Goal: Task Accomplishment & Management: Manage account settings

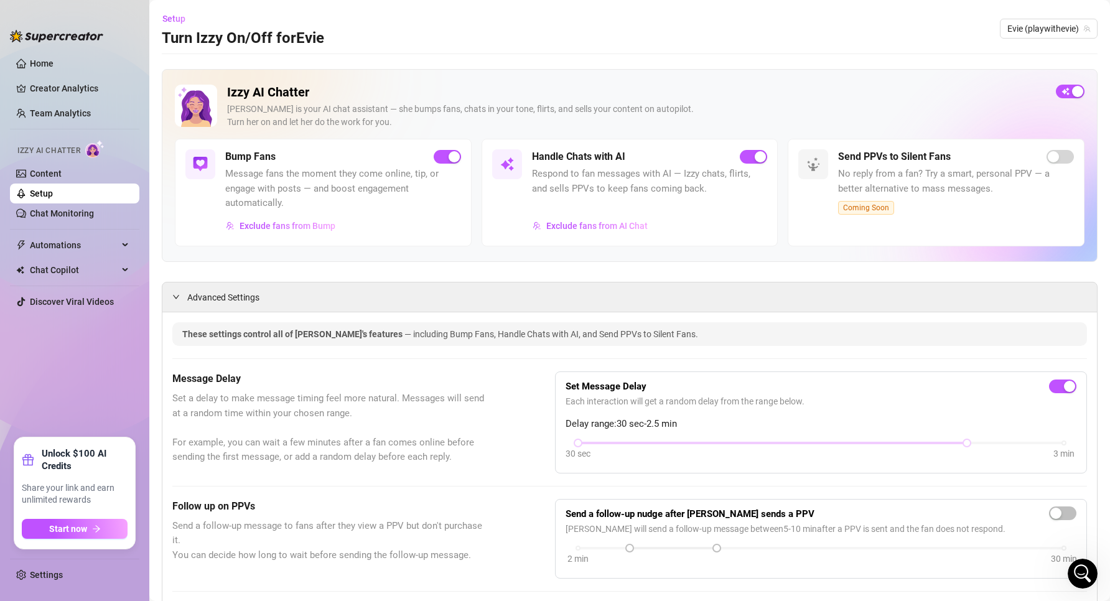
scroll to position [351, 0]
click at [623, 224] on span "Exclude fans from AI Chat" at bounding box center [596, 226] width 101 height 10
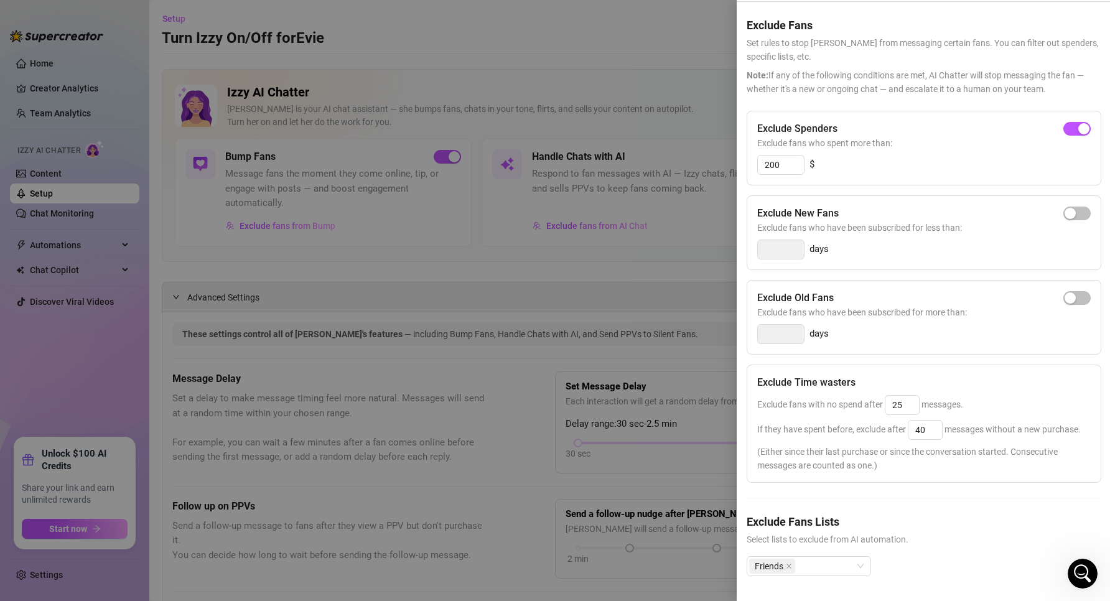
scroll to position [63, 0]
click at [1068, 291] on span "button" at bounding box center [1077, 298] width 27 height 14
drag, startPoint x: 784, startPoint y: 305, endPoint x: 696, endPoint y: 301, distance: 87.2
click at [696, 301] on div "Settings Preview Exclude Fans - Handle Chats with AI Cancel Save Exclude Fans S…" at bounding box center [555, 300] width 1110 height 601
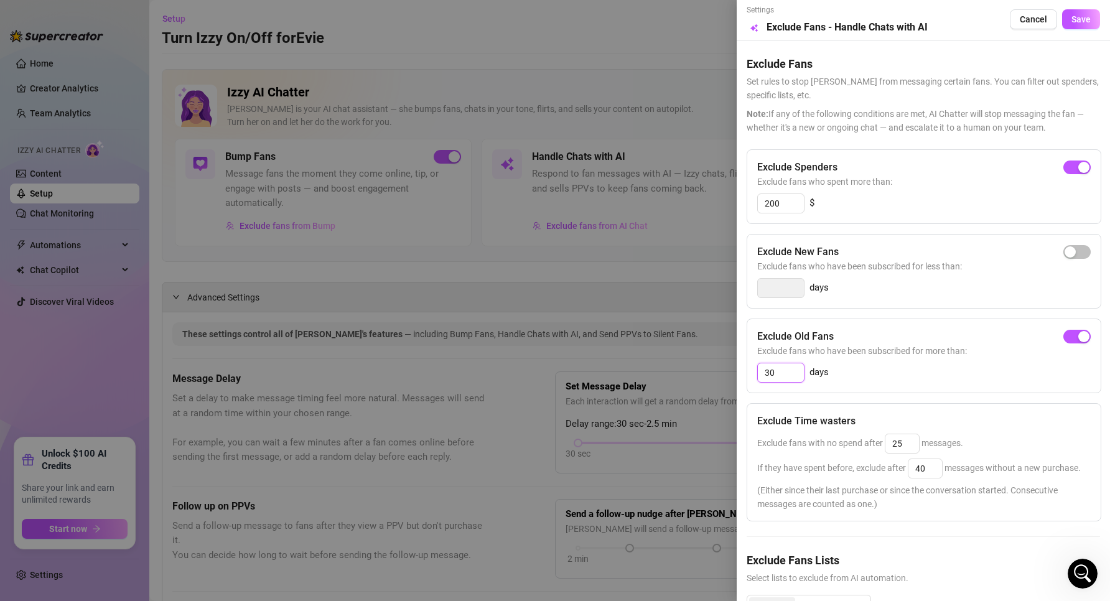
scroll to position [0, 0]
type input "30"
click at [1072, 24] on span "Save" at bounding box center [1081, 20] width 19 height 10
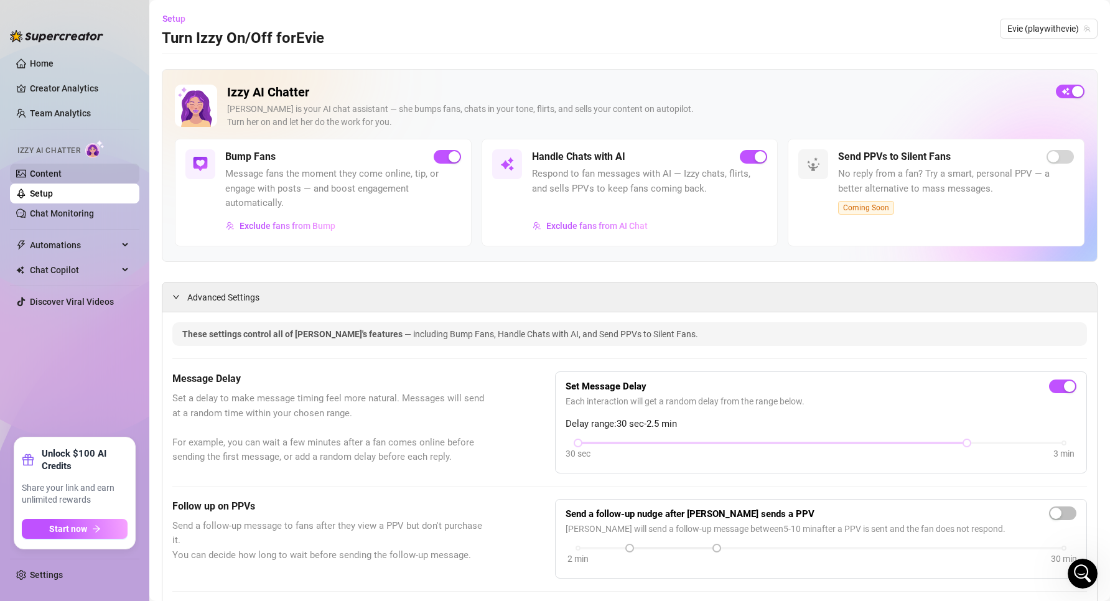
click at [49, 172] on link "Content" at bounding box center [46, 174] width 32 height 10
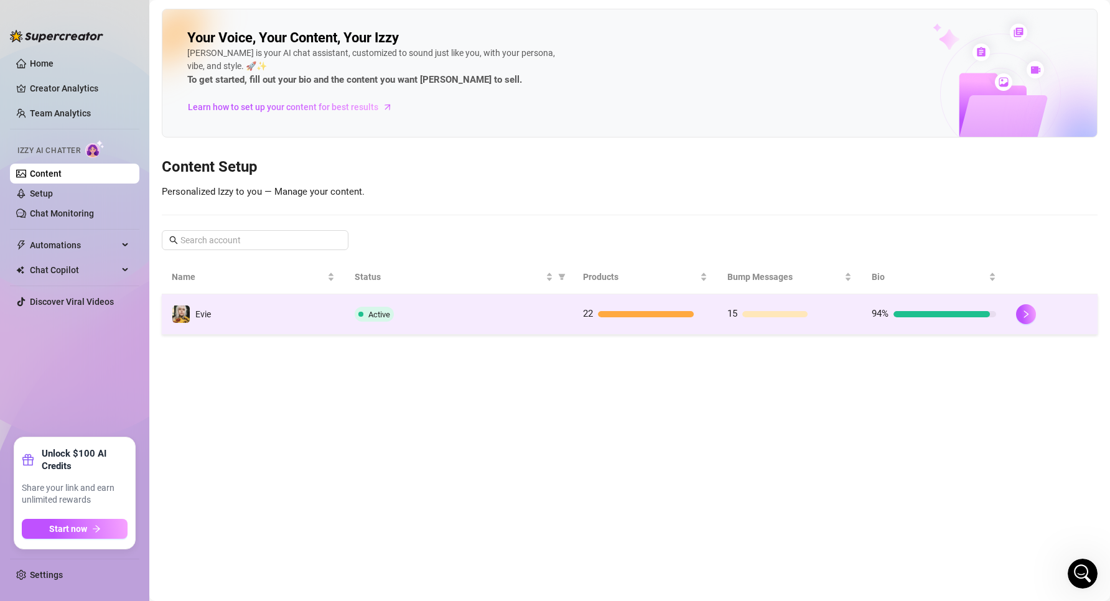
click at [222, 318] on td "Evie" at bounding box center [253, 314] width 183 height 40
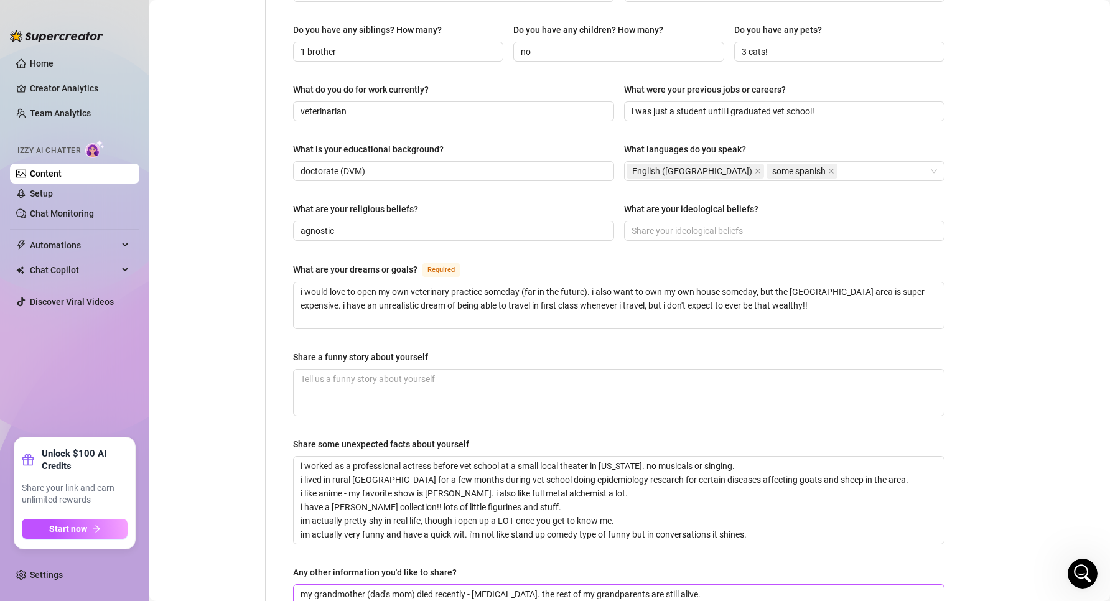
scroll to position [728, 0]
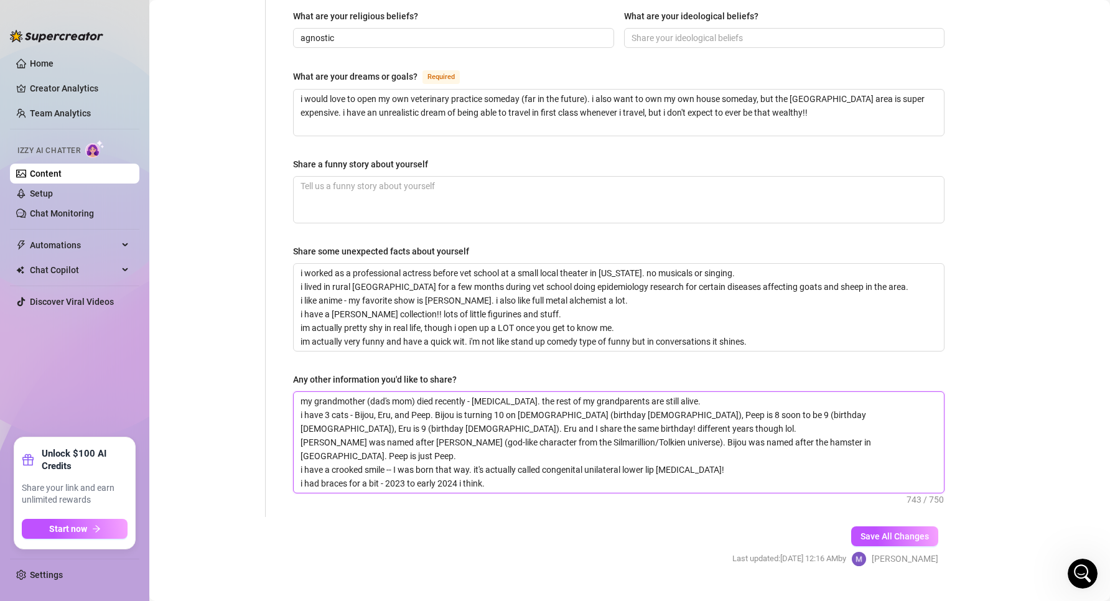
click at [484, 433] on textarea "my grandmother (dad's mom) died recently - pancreatic cancer. the rest of my gr…" at bounding box center [619, 442] width 650 height 101
click at [603, 444] on textarea "my grandmother (dad's mom) died recently - pancreatic cancer. the rest of my gr…" at bounding box center [619, 442] width 650 height 101
click at [621, 447] on textarea "my grandmother (dad's mom) died recently - pancreatic cancer. the rest of my gr…" at bounding box center [619, 442] width 650 height 101
click at [618, 462] on textarea "my grandmother (dad's mom) died recently - pancreatic cancer. the rest of my gr…" at bounding box center [619, 442] width 650 height 101
click at [576, 457] on textarea "my grandmother (dad's mom) died recently - pancreatic cancer. the rest of my gr…" at bounding box center [619, 442] width 650 height 101
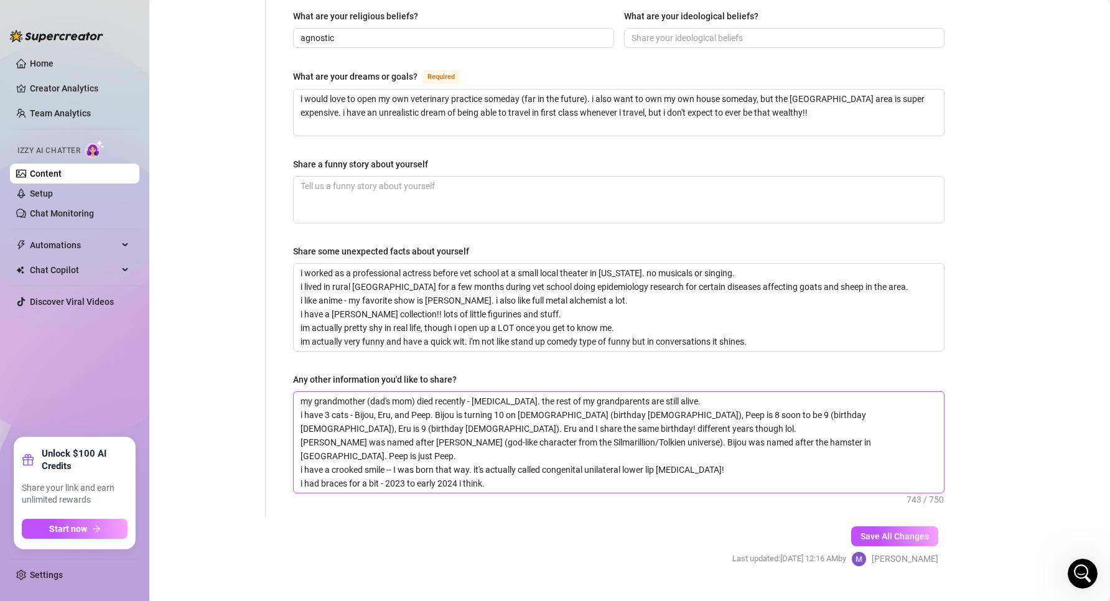
click at [633, 454] on textarea "my grandmother (dad's mom) died recently - pancreatic cancer. the rest of my gr…" at bounding box center [619, 442] width 650 height 101
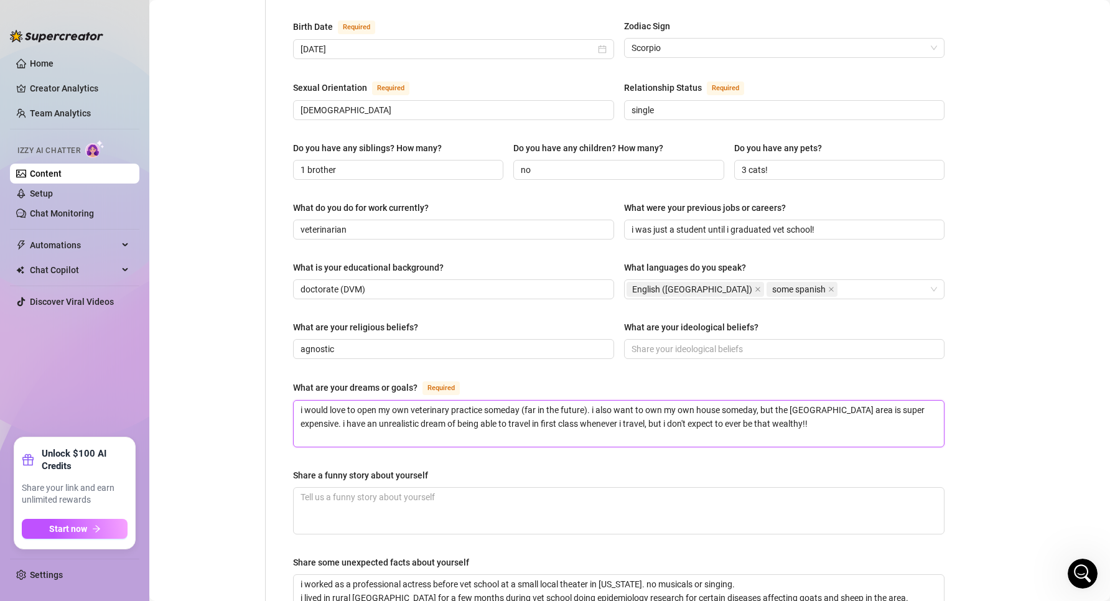
click at [563, 408] on textarea "i would love to open my own veterinary practice someday (far in the future). i …" at bounding box center [619, 424] width 650 height 46
click at [830, 416] on textarea "i would love to open my own veterinary practice someday (far in the future). i …" at bounding box center [619, 424] width 650 height 46
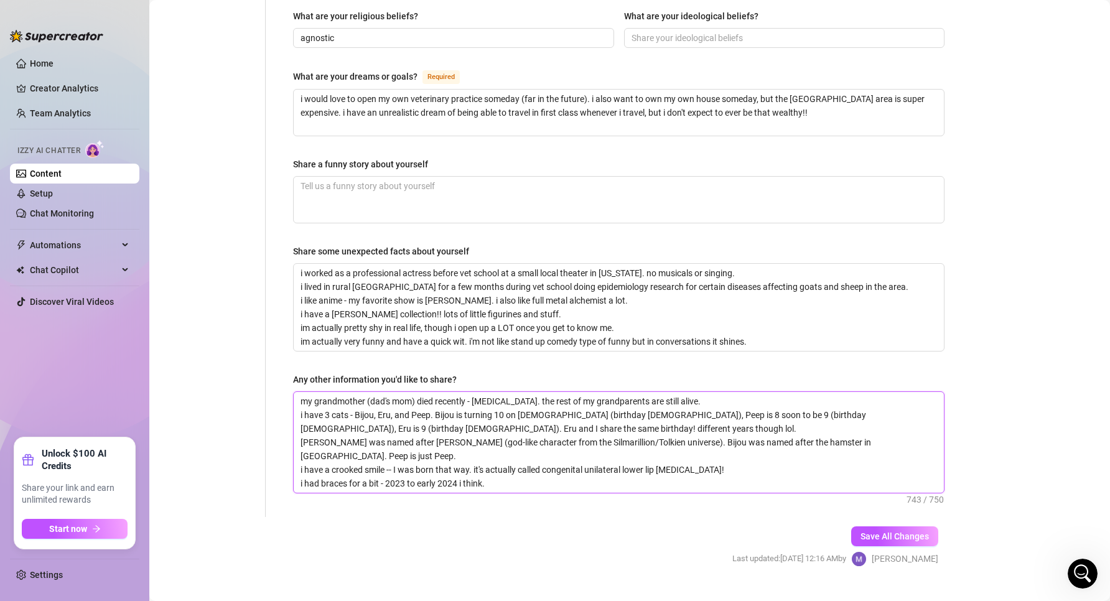
click at [653, 392] on textarea "my grandmother (dad's mom) died recently - pancreatic cancer. the rest of my gr…" at bounding box center [619, 442] width 650 height 101
click at [740, 392] on textarea "my grandmother (dad's mom) died recently - pancreatic cancer. the rest of my gr…" at bounding box center [619, 442] width 650 height 101
click at [683, 415] on textarea "my grandmother (dad's mom) died recently - pancreatic cancer. the rest of my gr…" at bounding box center [619, 442] width 650 height 101
click at [566, 438] on textarea "my grandmother (dad's mom) died recently - pancreatic cancer. the rest of my gr…" at bounding box center [619, 442] width 650 height 101
click at [511, 443] on textarea "my grandmother (dad's mom) died recently - pancreatic cancer. the rest of my gr…" at bounding box center [619, 442] width 650 height 101
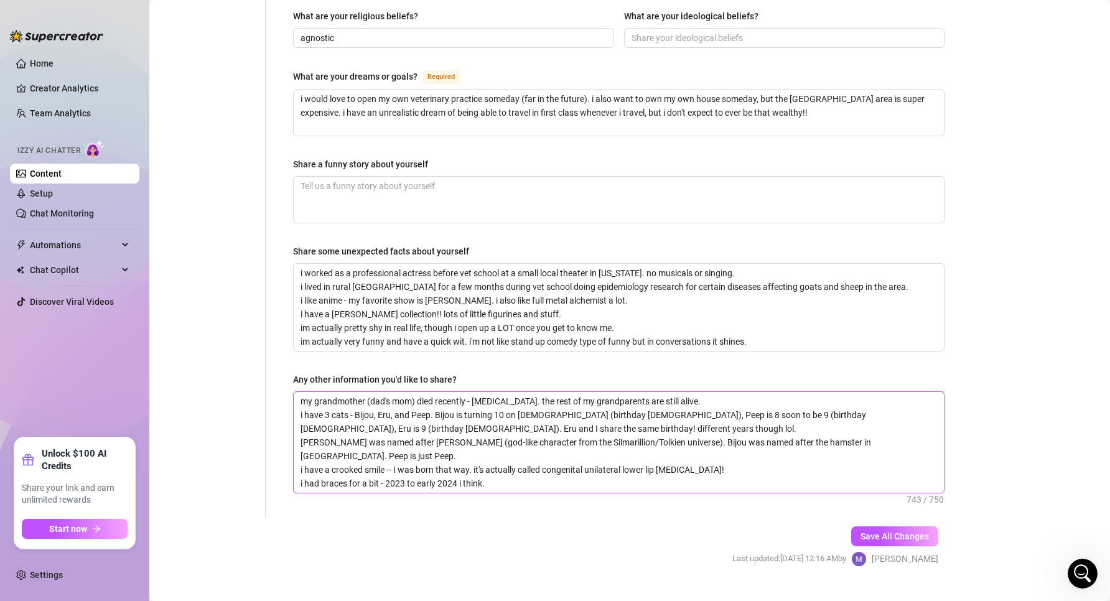
click at [506, 461] on textarea "my grandmother (dad's mom) died recently - pancreatic cancer. the rest of my gr…" at bounding box center [619, 442] width 650 height 101
click at [652, 462] on textarea "my grandmother (dad's mom) died recently - pancreatic cancer. the rest of my gr…" at bounding box center [619, 442] width 650 height 101
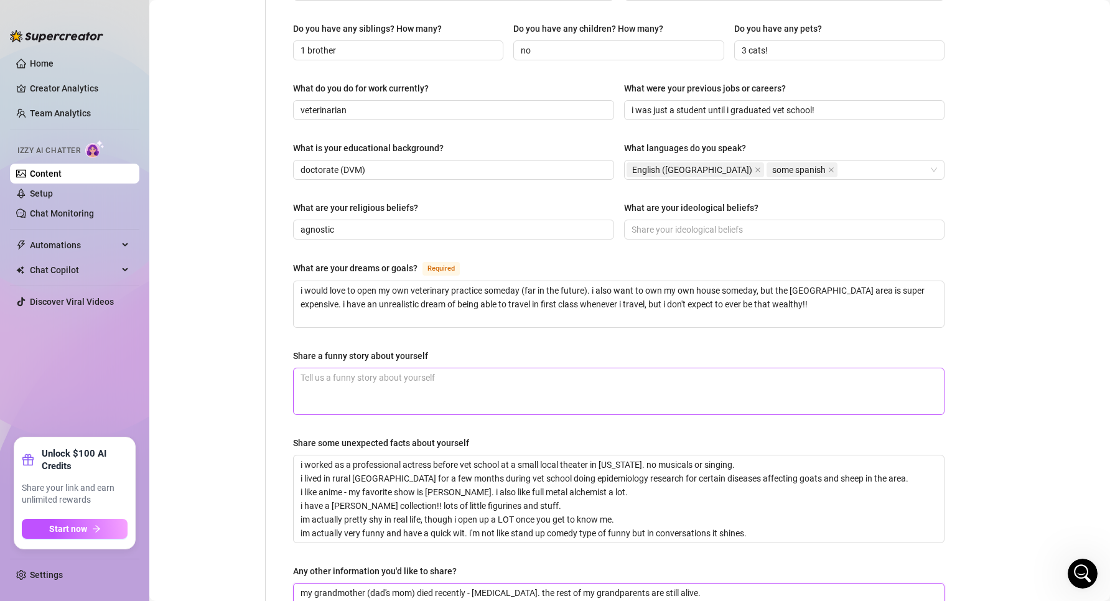
scroll to position [603, 0]
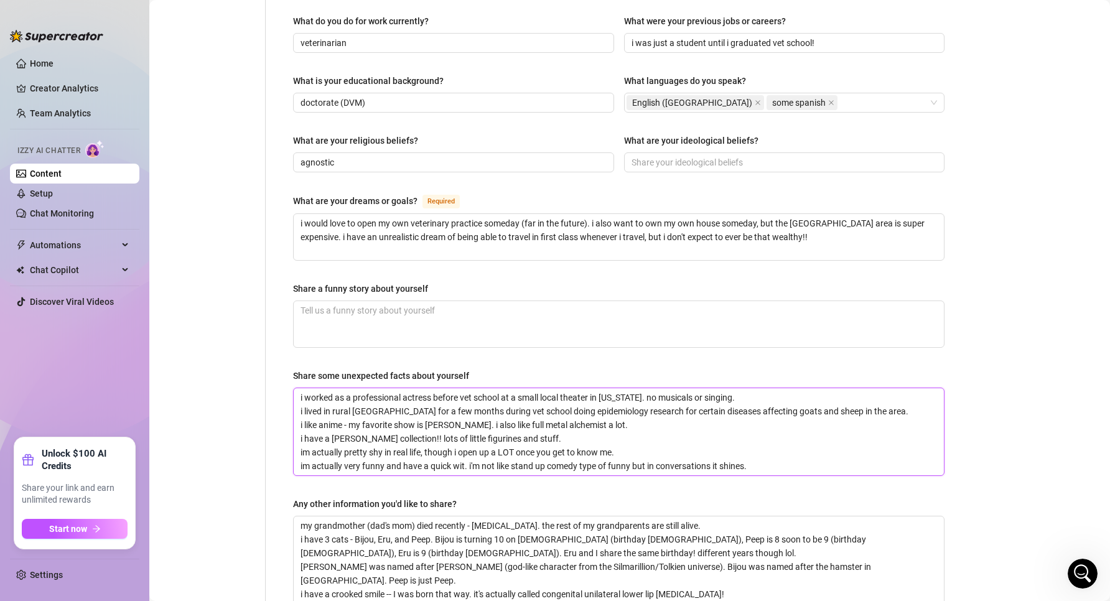
click at [795, 444] on textarea "i worked as a professional actress before vet school at a small local theater i…" at bounding box center [619, 431] width 650 height 87
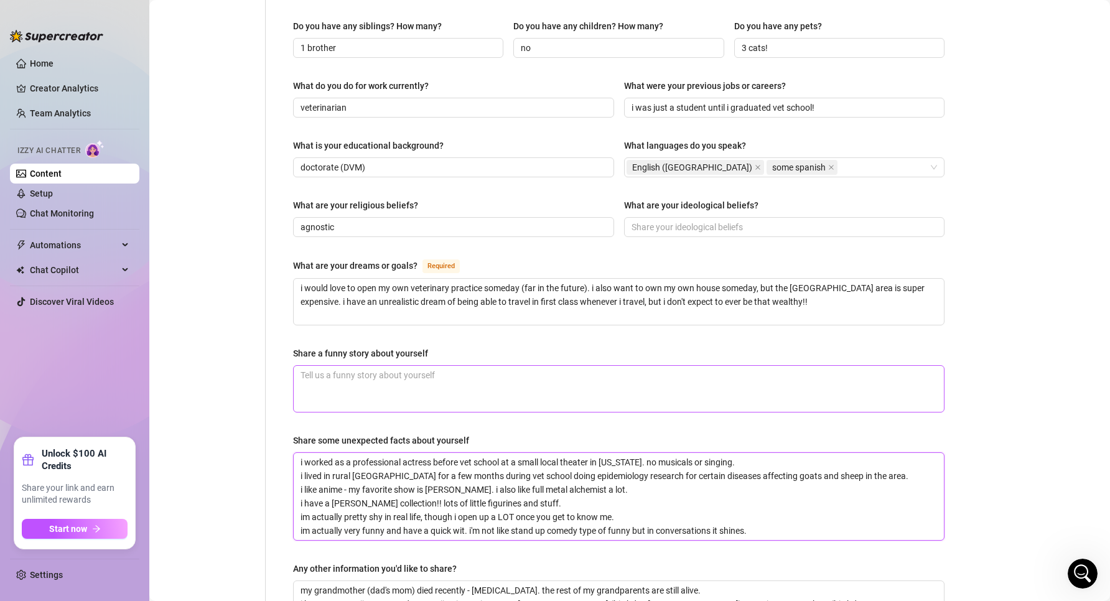
scroll to position [728, 0]
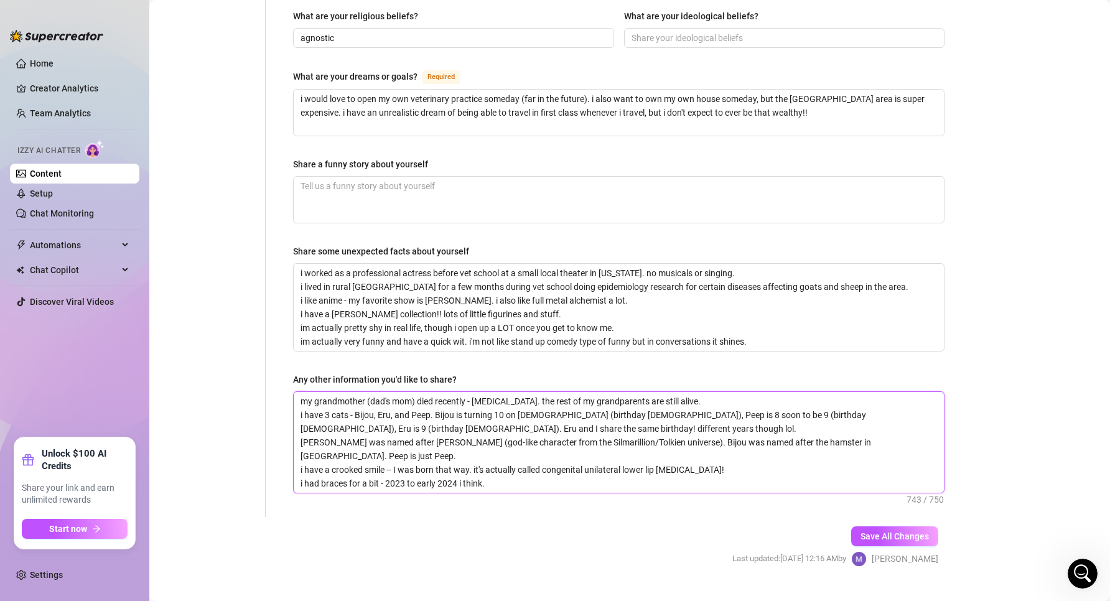
click at [622, 460] on textarea "my grandmother (dad's mom) died recently - pancreatic cancer. the rest of my gr…" at bounding box center [619, 442] width 650 height 101
click at [466, 433] on textarea "my grandmother (dad's mom) died recently - pancreatic cancer. the rest of my gr…" at bounding box center [619, 442] width 650 height 101
drag, startPoint x: 496, startPoint y: 451, endPoint x: 261, endPoint y: 433, distance: 235.4
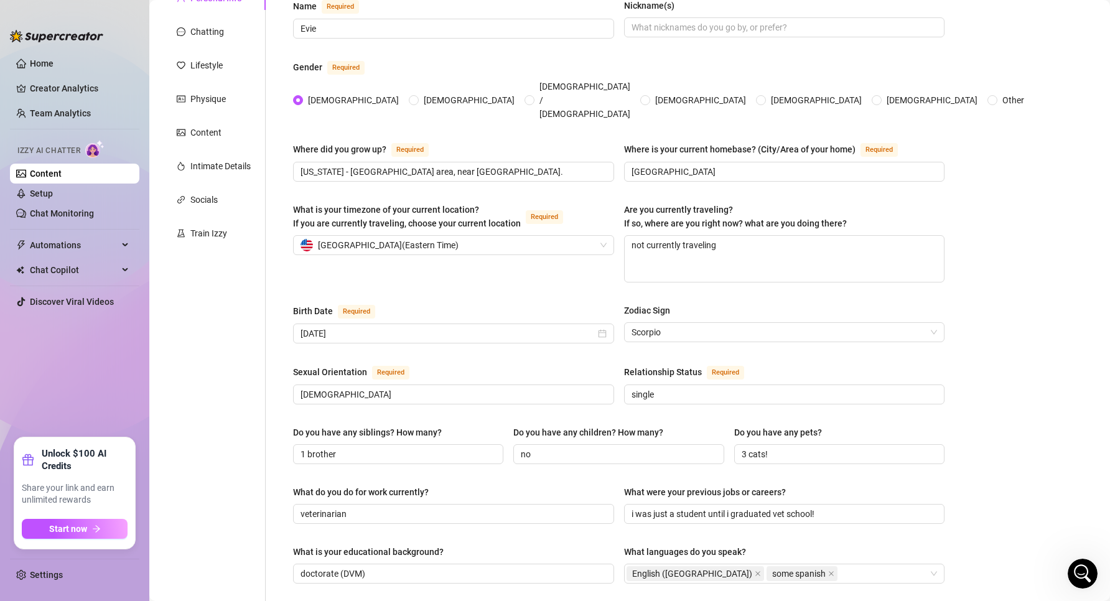
scroll to position [124, 0]
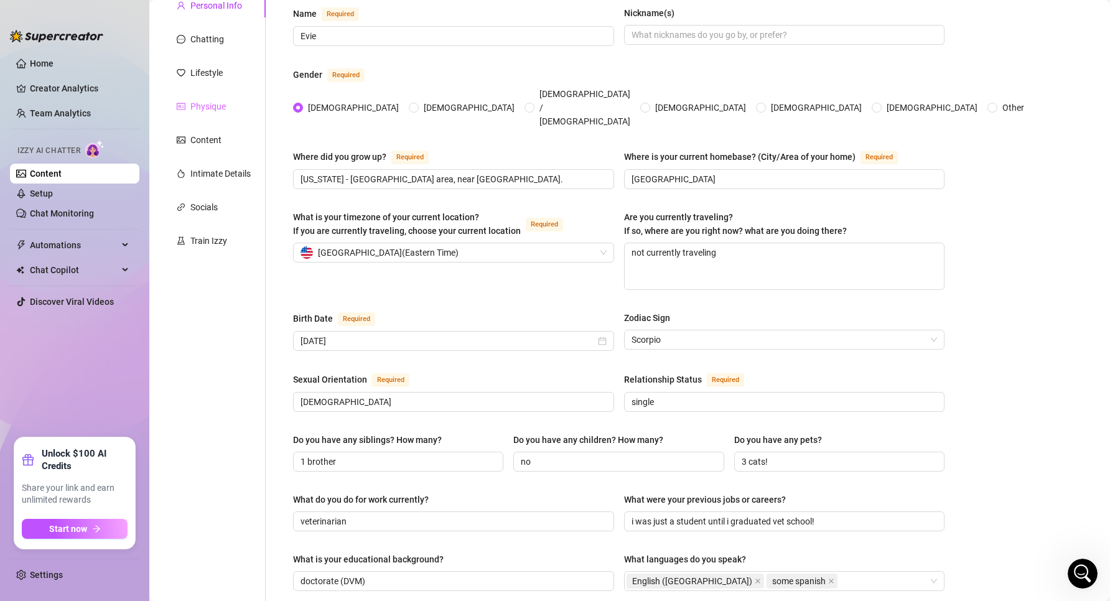
click at [208, 116] on div "Physique" at bounding box center [214, 107] width 104 height 24
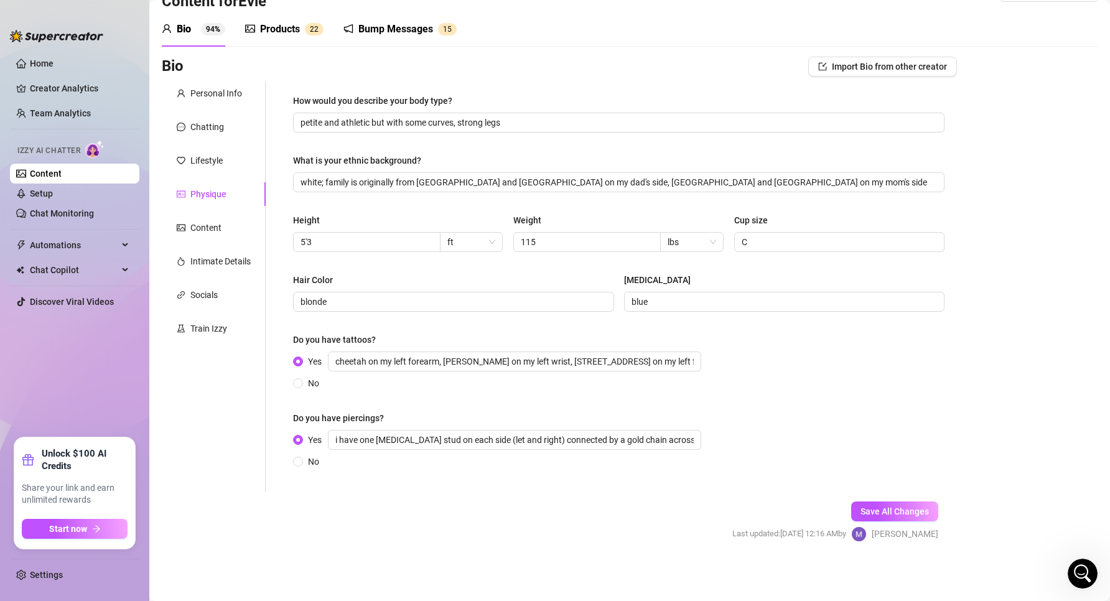
scroll to position [37, 0]
click at [194, 124] on div "Chatting" at bounding box center [207, 127] width 34 height 14
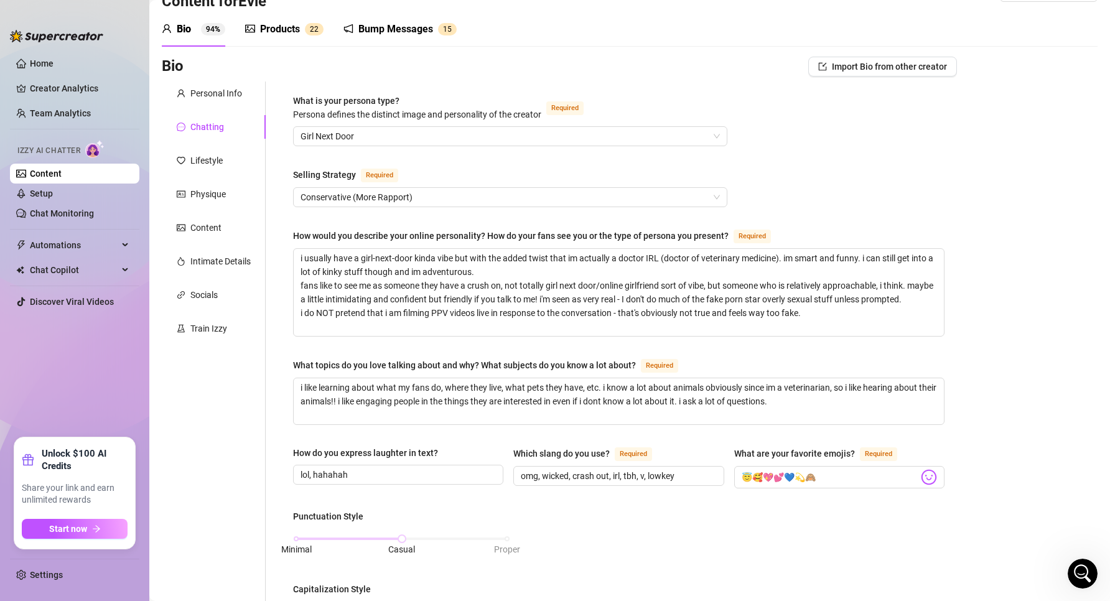
click at [204, 79] on div "Bio Import Bio from other creator" at bounding box center [559, 69] width 795 height 25
click at [204, 99] on div "Personal Info" at bounding box center [216, 94] width 52 height 14
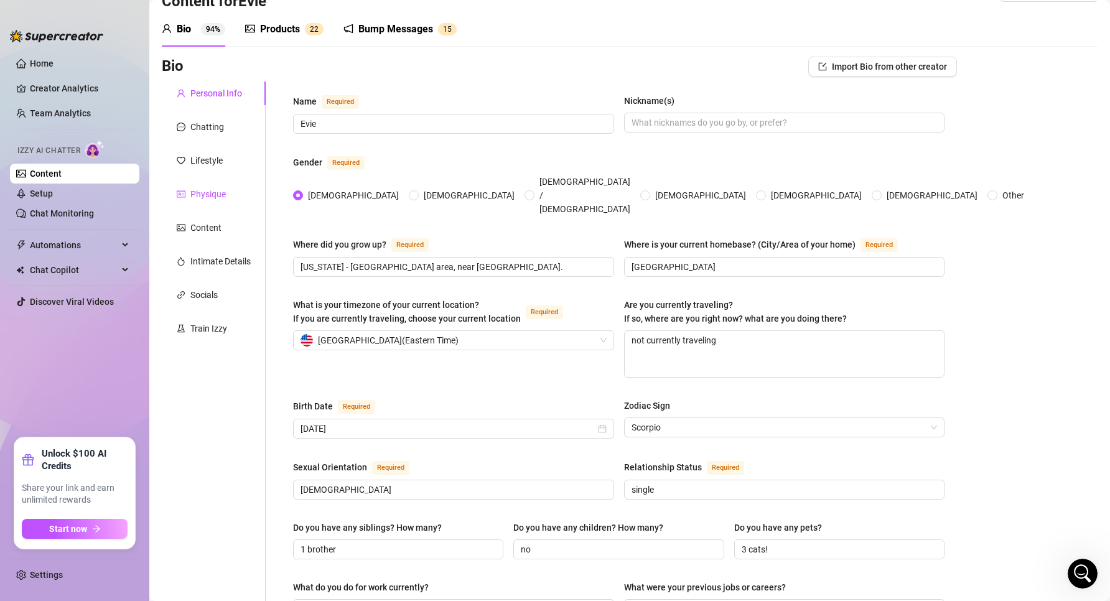
click at [212, 189] on div "Physique" at bounding box center [207, 194] width 35 height 14
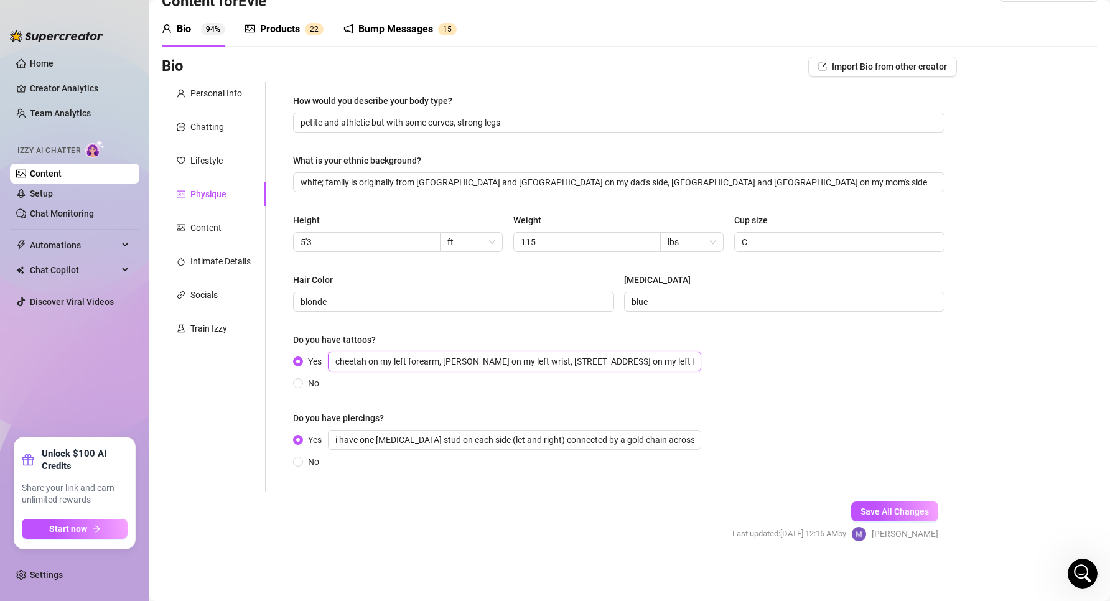
click at [422, 358] on input "cheetah on my left forearm, darwin fish on my left wrist, 14 School St on my le…" at bounding box center [514, 362] width 373 height 20
drag, startPoint x: 359, startPoint y: 360, endPoint x: 319, endPoint y: 356, distance: 40.6
click at [319, 356] on span "Yes cheetah on my left forearm, darwin fish on my left wrist, 14 School St on m…" at bounding box center [504, 362] width 403 height 20
click at [210, 235] on div "Content" at bounding box center [214, 228] width 104 height 24
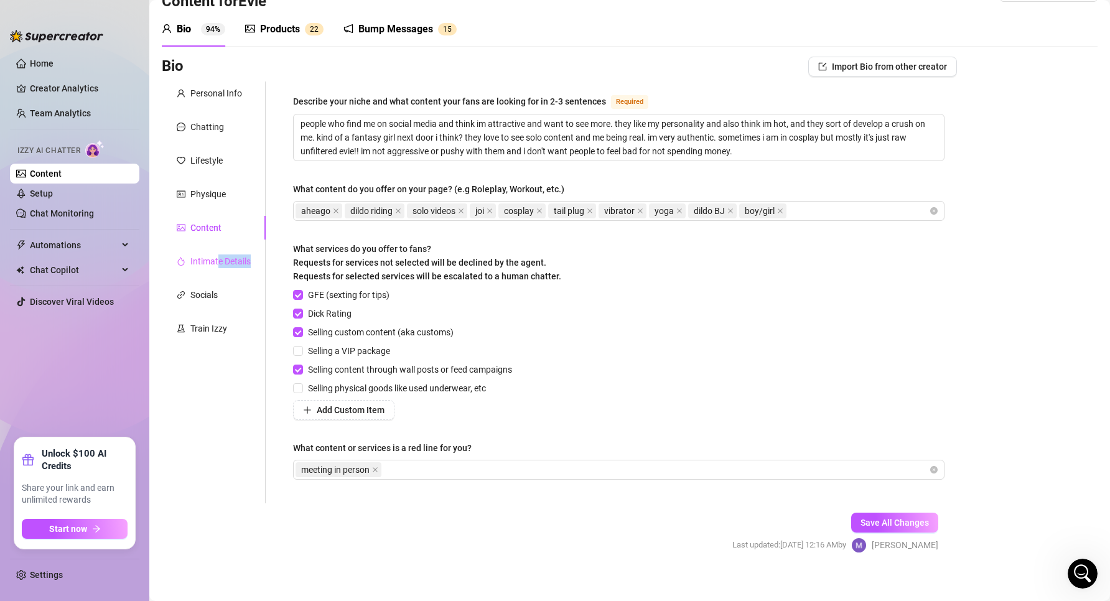
click at [218, 268] on div "Intimate Details" at bounding box center [214, 262] width 104 height 24
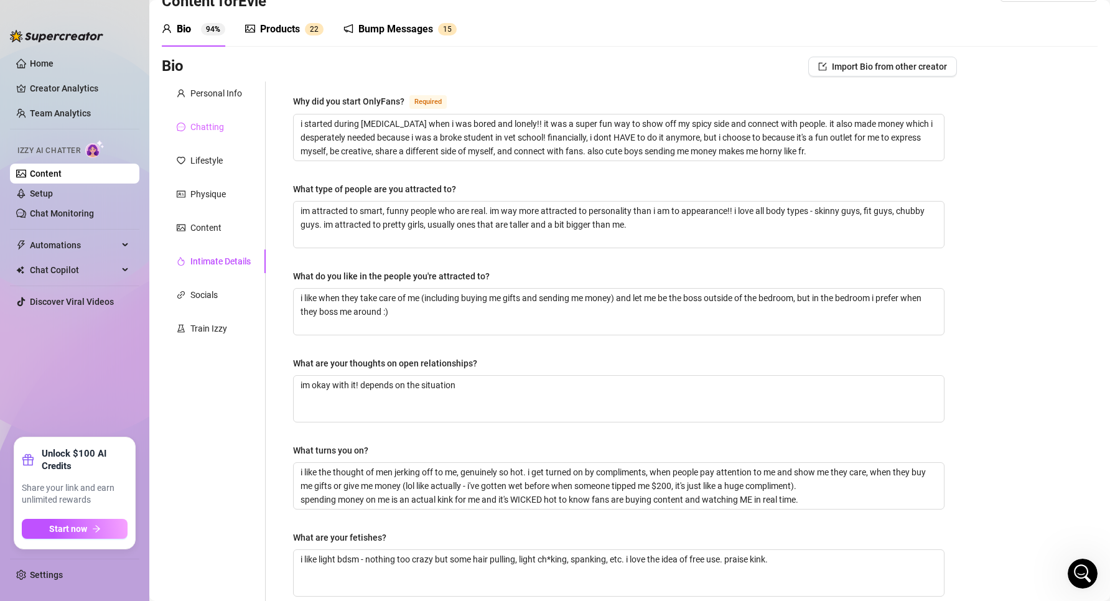
click at [207, 135] on div "Chatting" at bounding box center [214, 127] width 104 height 24
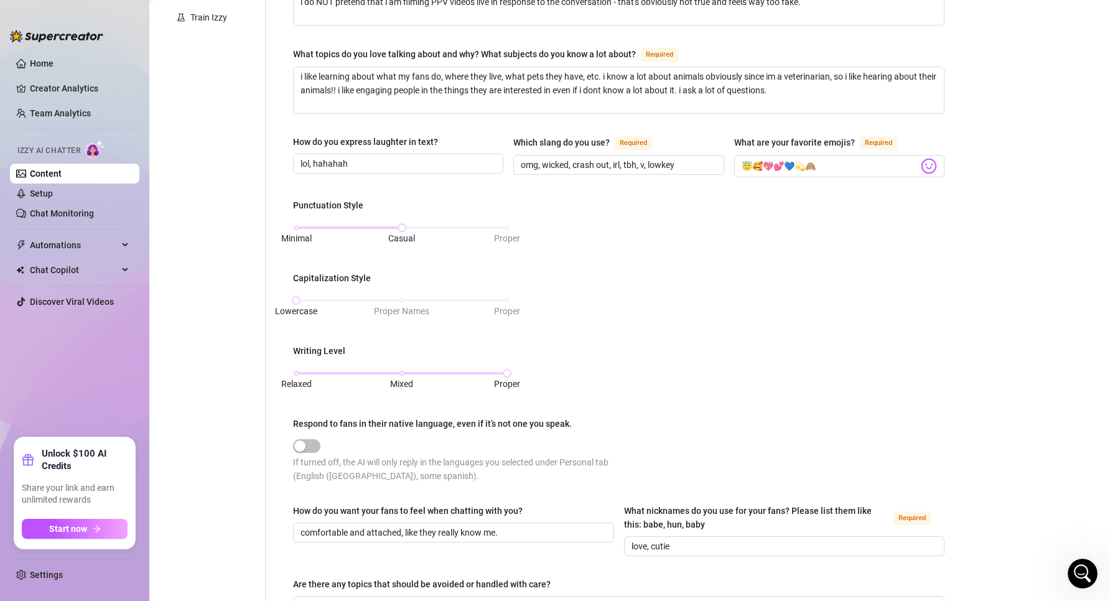
scroll to position [594, 0]
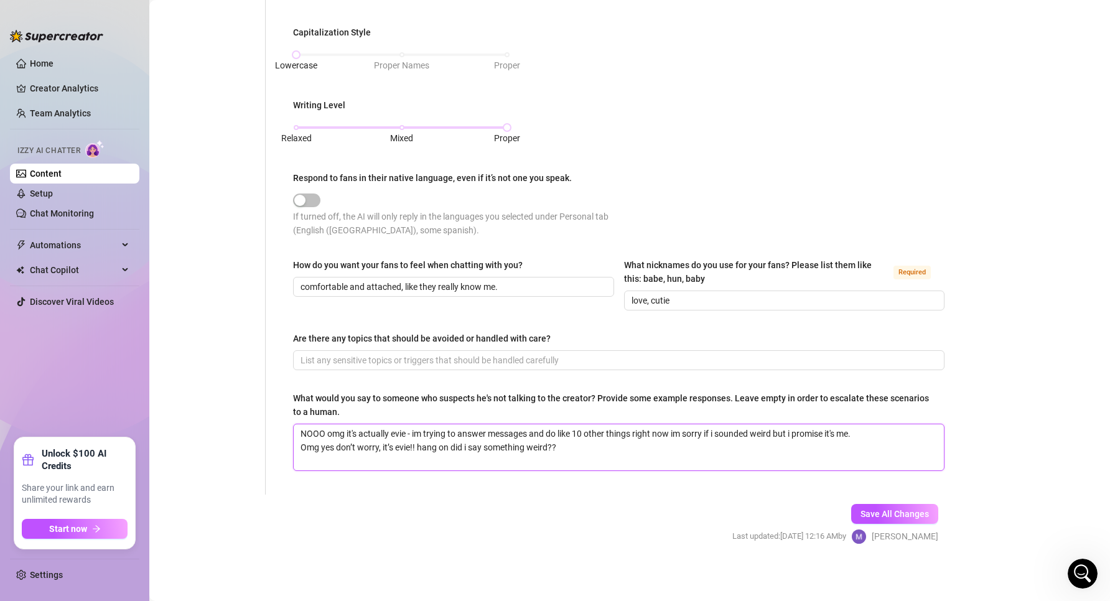
click at [604, 456] on textarea "NOOO omg it's actually evie - im trying to answer messages and do like 10 other…" at bounding box center [619, 447] width 650 height 46
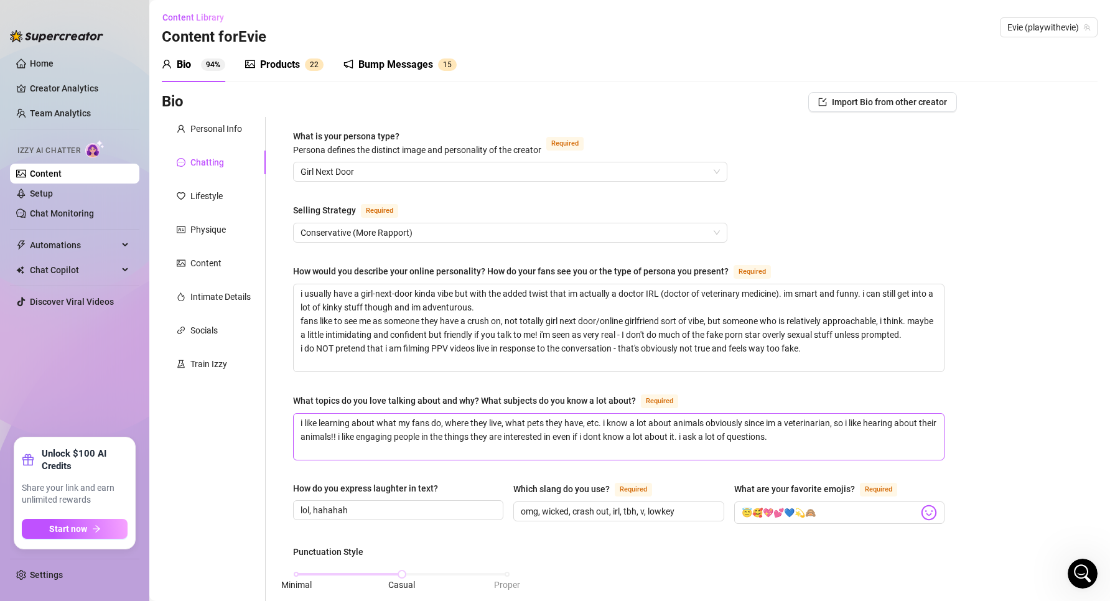
scroll to position [0, 0]
click at [198, 140] on div "Personal Info" at bounding box center [214, 130] width 104 height 24
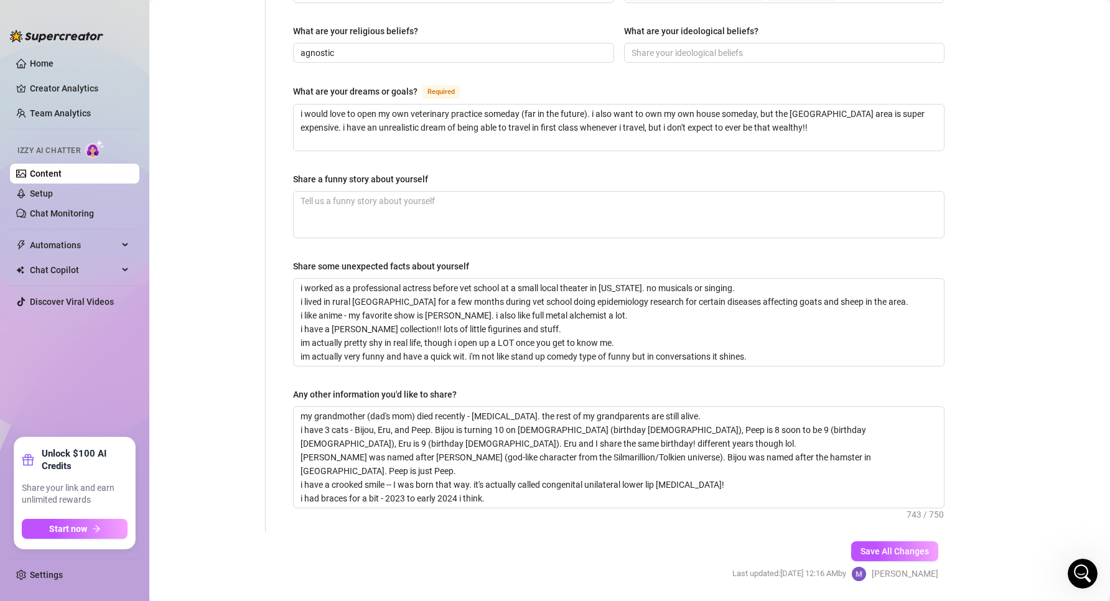
scroll to position [728, 0]
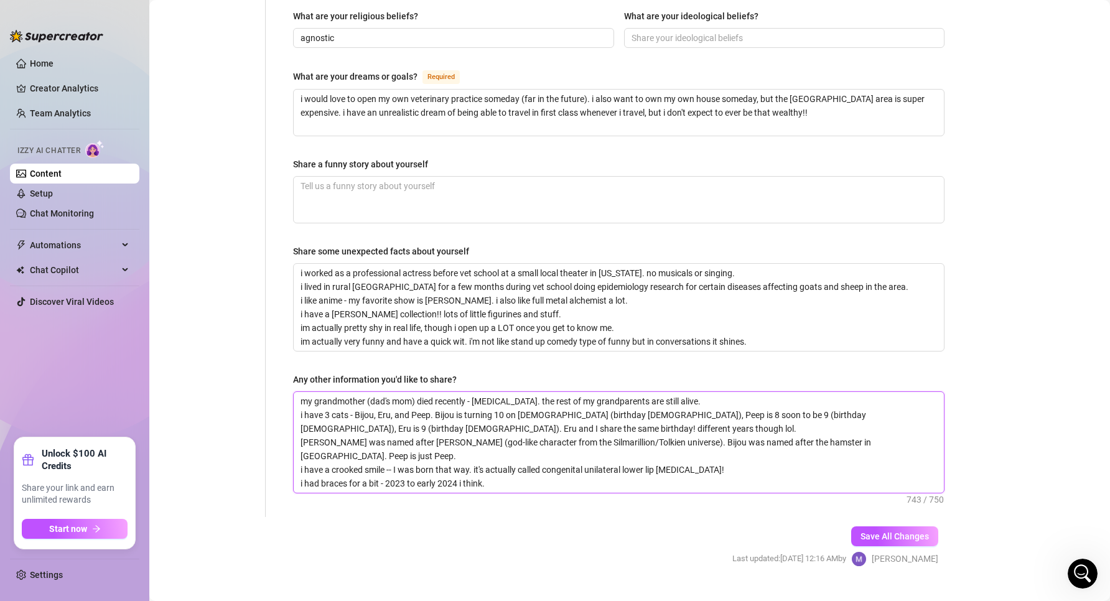
click at [529, 393] on textarea "my grandmother (dad's mom) died recently - pancreatic cancer. the rest of my gr…" at bounding box center [619, 442] width 650 height 101
click at [418, 392] on textarea "my grandmother (dad's mom) died recently - pancreatic cancer. the rest of my gr…" at bounding box center [619, 442] width 650 height 101
click at [475, 392] on textarea "my grandmother (dad's mom) died recently - pancreatic cancer. the rest of my gr…" at bounding box center [619, 442] width 650 height 101
drag, startPoint x: 545, startPoint y: 374, endPoint x: 719, endPoint y: 370, distance: 174.3
click at [719, 392] on textarea "my grandmother (dad's mom) died recently - pancreatic cancer. the rest of my gr…" at bounding box center [619, 442] width 650 height 101
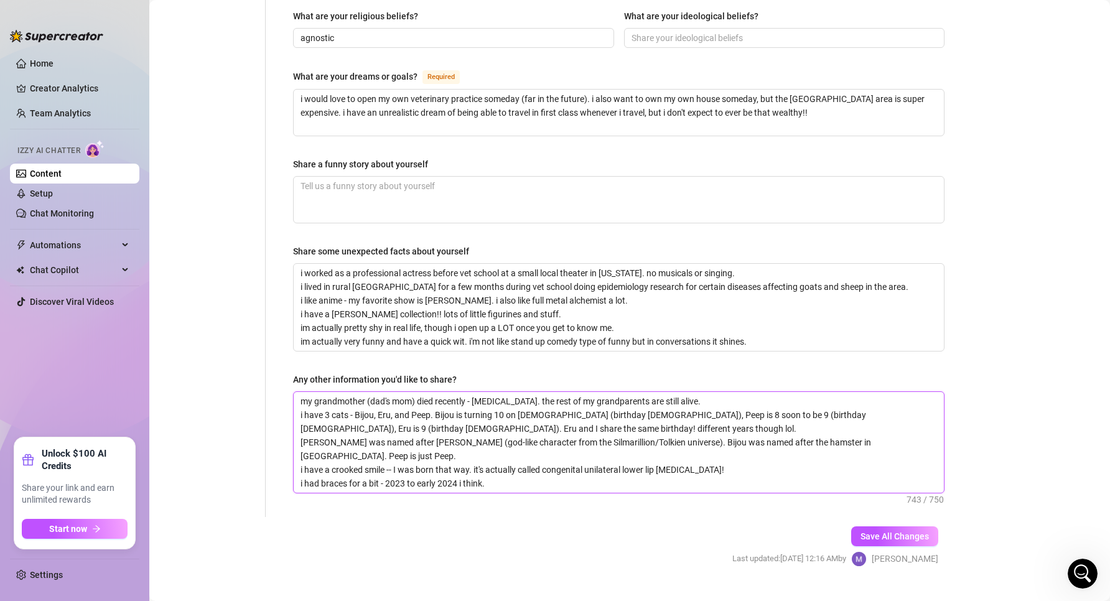
click at [719, 392] on textarea "my grandmother (dad's mom) died recently - pancreatic cancer. the rest of my gr…" at bounding box center [619, 442] width 650 height 101
drag, startPoint x: 458, startPoint y: 390, endPoint x: 564, endPoint y: 387, distance: 106.5
click at [564, 392] on textarea "my grandmother (dad's mom) died recently - pancreatic cancer. the rest of my gr…" at bounding box center [619, 442] width 650 height 101
type textarea "my grandmother (dad's mom) died recently - pancreatic cancer. the rest of my gr…"
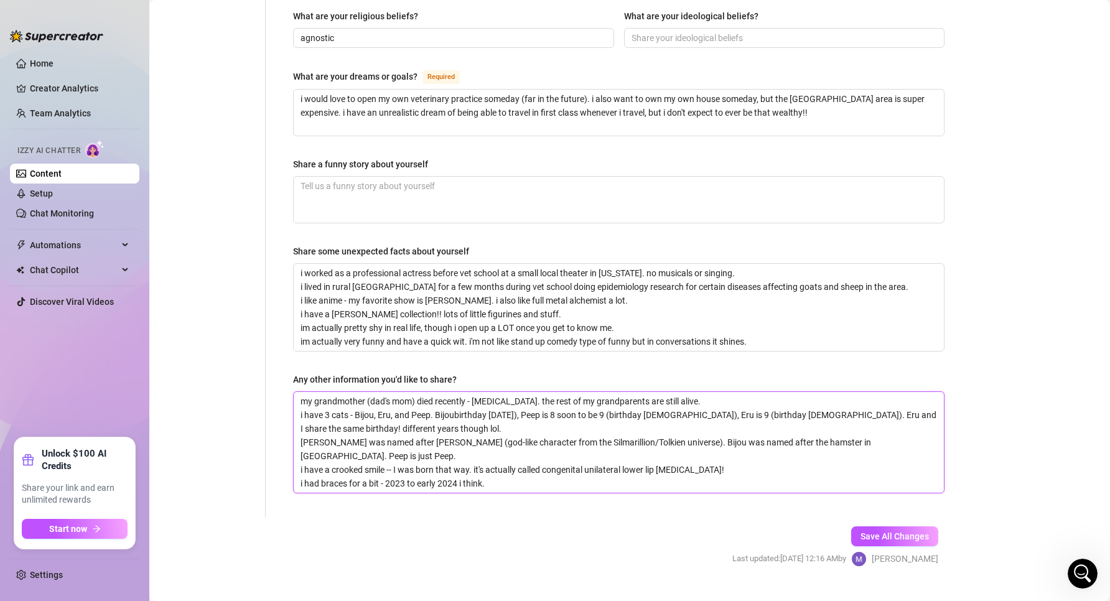
type textarea "my grandmother (dad's mom) died recently - pancreatic cancer. the rest of my gr…"
click at [724, 392] on textarea "my grandmother (dad's mom) died recently - pancreatic cancer. the rest of my gr…" at bounding box center [619, 442] width 650 height 101
type textarea "my grandmother (dad's mom) died recently - pancreatic cancer. the rest of my gr…"
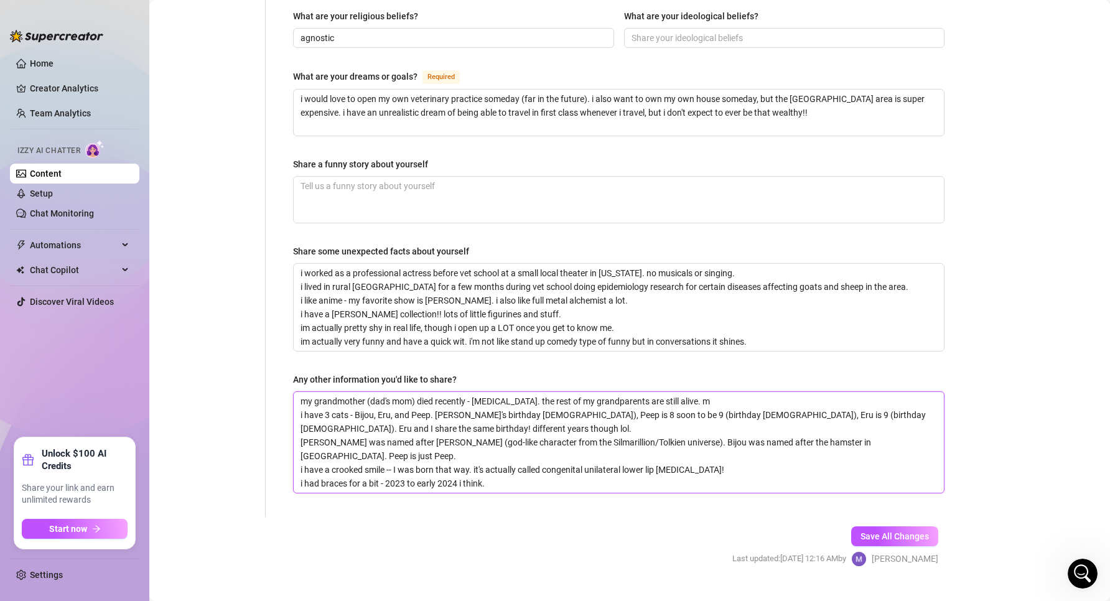
type textarea "my grandmother (dad's mom) died recently - pancreatic cancer. the rest of my gr…"
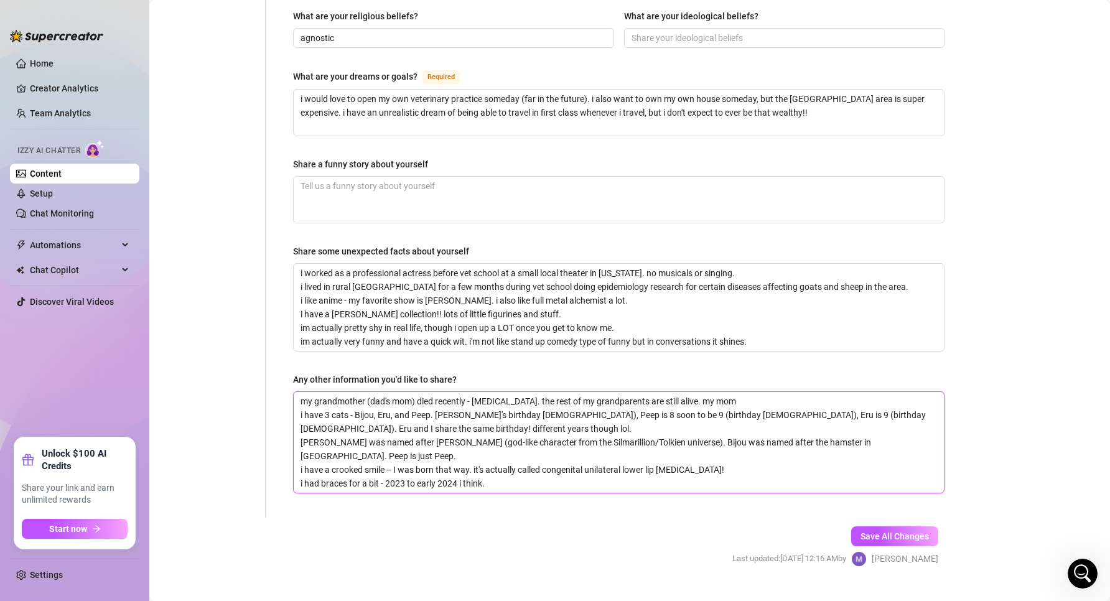
type textarea "my grandmother (dad's mom) died recently - pancreatic cancer. the rest of my gr…"
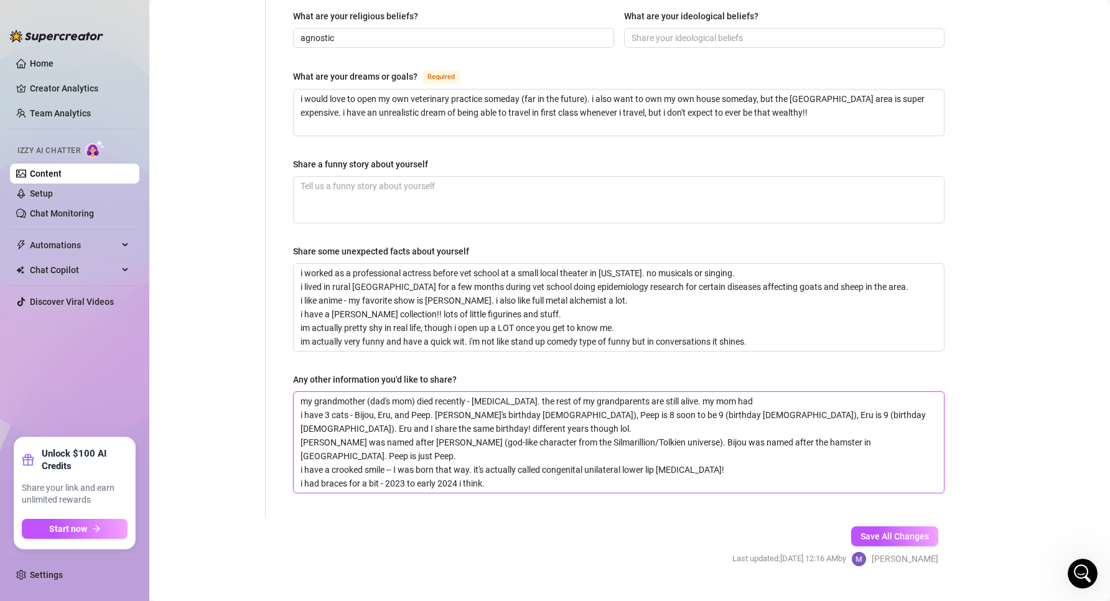
type textarea "my grandmother (dad's mom) died recently - pancreatic cancer. the rest of my gr…"
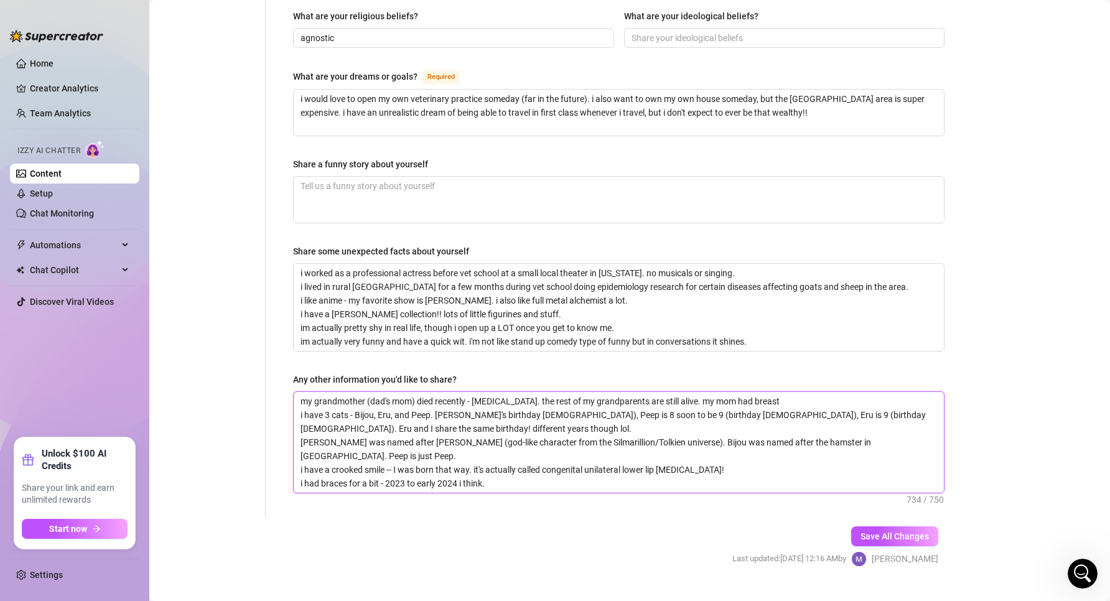
type textarea "my grandmother (dad's mom) died recently - pancreatic cancer. the rest of my gr…"
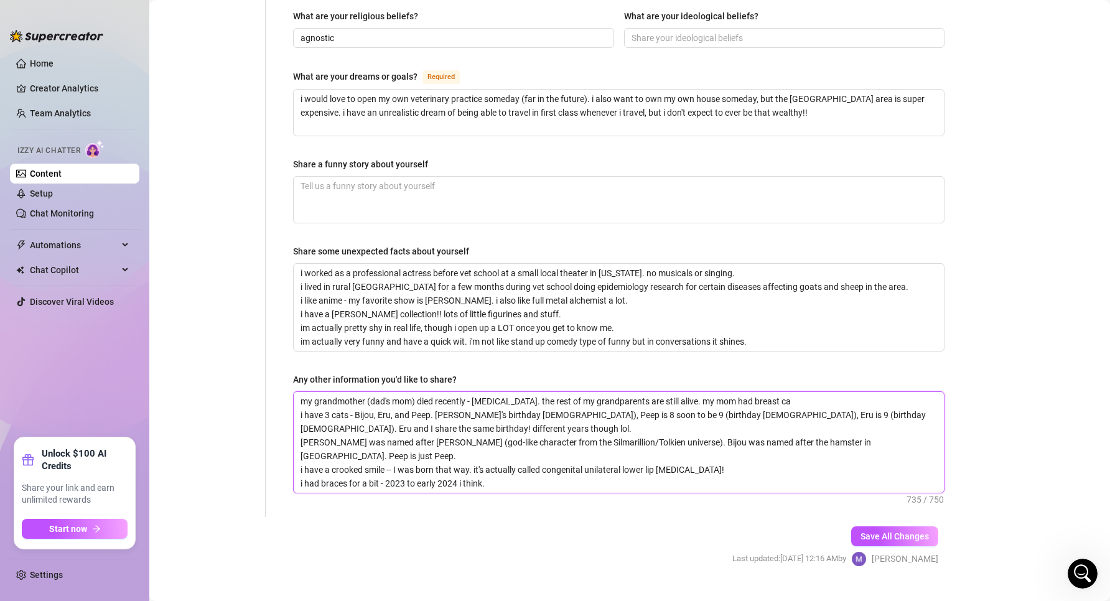
type textarea "my grandmother (dad's mom) died recently - pancreatic cancer. the rest of my gr…"
click at [542, 394] on textarea "my grandmother (dad's mom) died recently - pancreatic cancer. the rest of my gr…" at bounding box center [619, 442] width 650 height 101
type textarea "my grandmother (dad's mom) died recently - pancreatic cancer. the rest of my gr…"
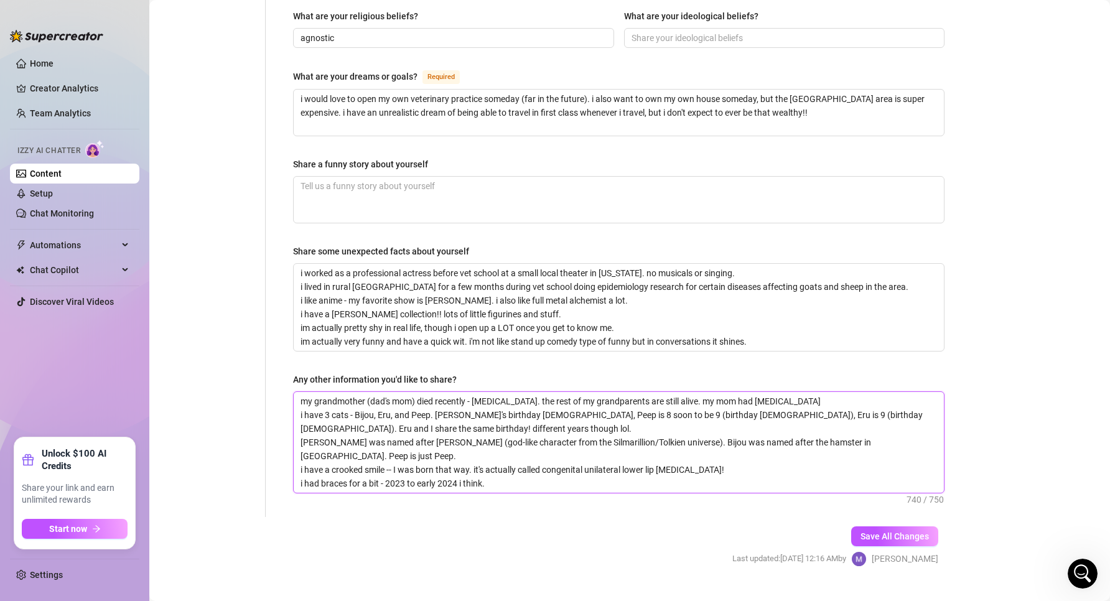
drag, startPoint x: 567, startPoint y: 388, endPoint x: 635, endPoint y: 391, distance: 67.9
click at [635, 392] on textarea "my grandmother (dad's mom) died recently - pancreatic cancer. the rest of my gr…" at bounding box center [619, 442] width 650 height 101
type textarea "my grandmother (dad's mom) died recently - pancreatic cancer. the rest of my gr…"
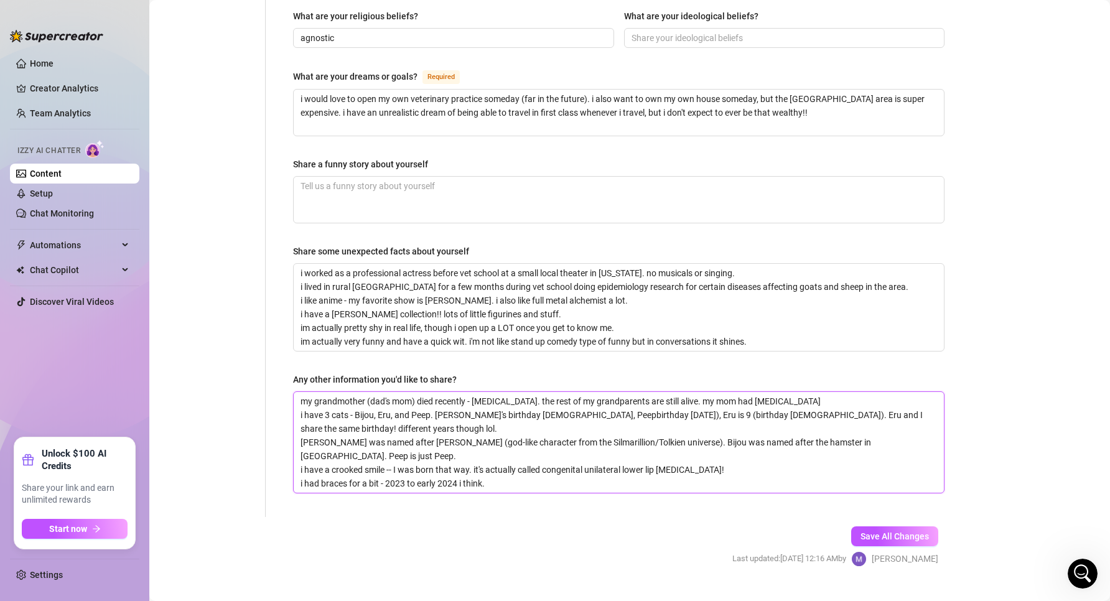
type textarea "my grandmother (dad's mom) died recently - pancreatic cancer. the rest of my gr…"
click at [649, 392] on textarea "my grandmother (dad's mom) died recently - pancreatic cancer. the rest of my gr…" at bounding box center [619, 442] width 650 height 101
type textarea "my grandmother (dad's mom) died recently - pancreatic cancer. the rest of my gr…"
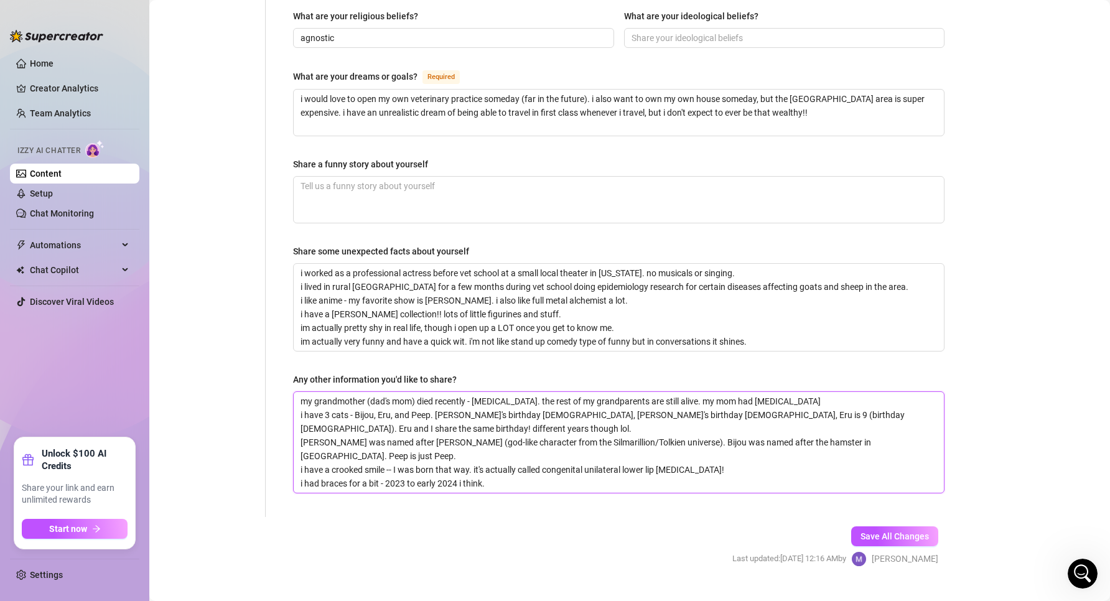
drag, startPoint x: 662, startPoint y: 387, endPoint x: 688, endPoint y: 391, distance: 26.4
click at [688, 392] on textarea "my grandmother (dad's mom) died recently - pancreatic cancer. the rest of my gr…" at bounding box center [619, 442] width 650 height 101
click at [685, 392] on textarea "my grandmother (dad's mom) died recently - pancreatic cancer. the rest of my gr…" at bounding box center [619, 442] width 650 height 101
click at [681, 392] on textarea "my grandmother (dad's mom) died recently - pancreatic cancer. the rest of my gr…" at bounding box center [619, 442] width 650 height 101
type textarea "my grandmother (dad's mom) died recently - pancreatic cancer. the rest of my gr…"
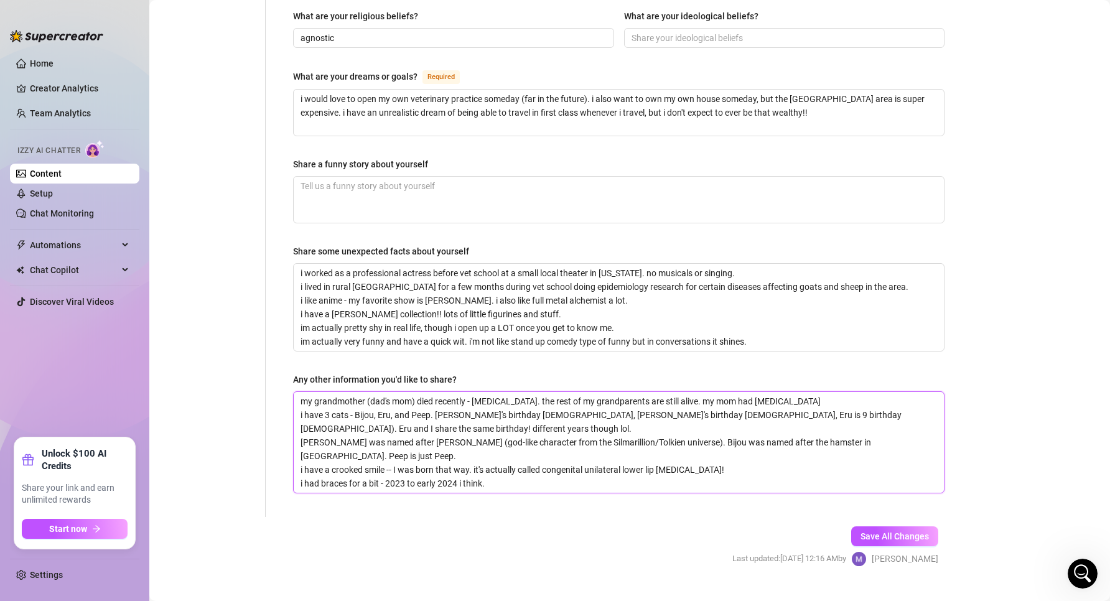
type textarea "my grandmother (dad's mom) died recently - pancreatic cancer. the rest of my gr…"
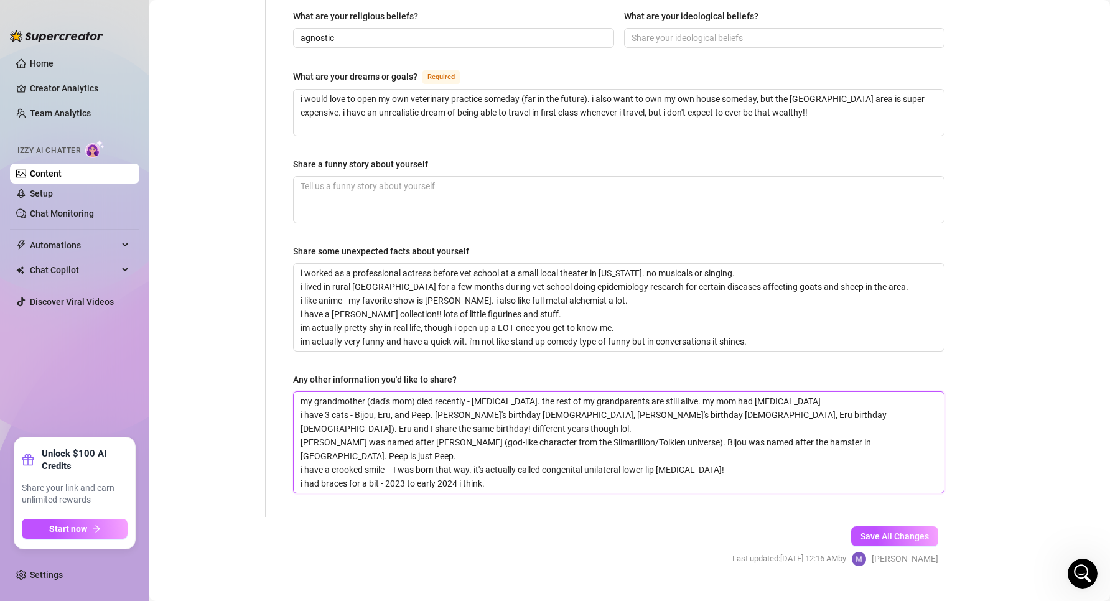
type textarea "my grandmother (dad's mom) died recently - pancreatic cancer. the rest of my gr…"
click at [744, 396] on textarea "my grandmother (dad's mom) died recently - pancreatic cancer. the rest of my gr…" at bounding box center [619, 442] width 650 height 101
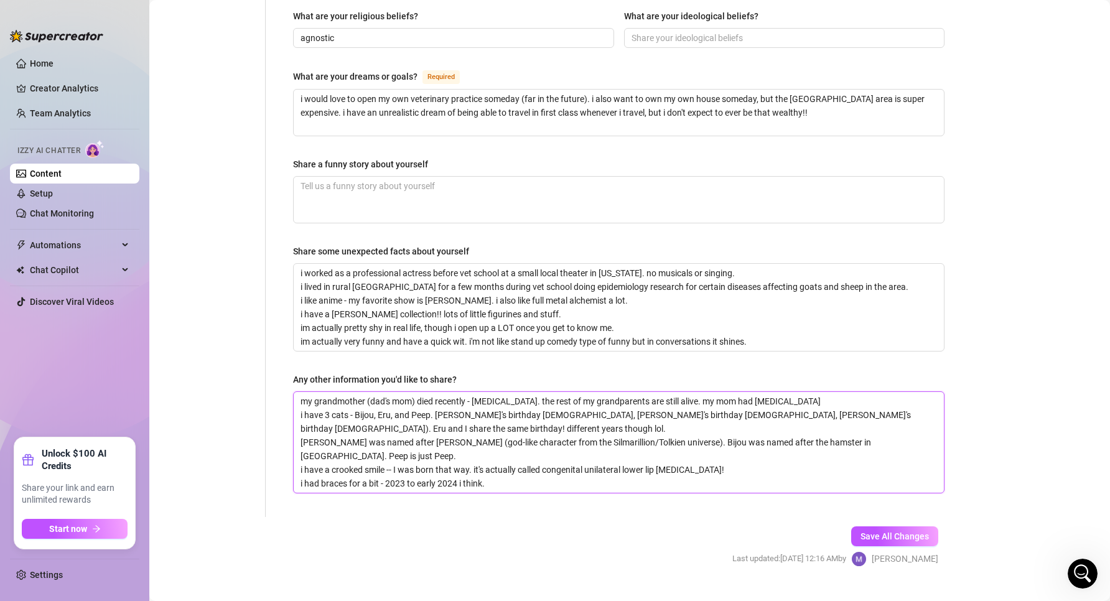
click at [748, 392] on textarea "my grandmother (dad's mom) died recently - pancreatic cancer. the rest of my gr…" at bounding box center [619, 442] width 650 height 101
type textarea "my grandmother (dad's mom) died recently - pancreatic cancer. the rest of my gr…"
click at [779, 312] on textarea "i worked as a professional actress before vet school at a small local theater i…" at bounding box center [619, 307] width 650 height 87
click at [827, 408] on textarea "my grandmother (dad's mom) died recently - pancreatic cancer. the rest of my gr…" at bounding box center [619, 442] width 650 height 101
click at [846, 392] on textarea "my grandmother (dad's mom) died recently - pancreatic cancer. the rest of my gr…" at bounding box center [619, 442] width 650 height 101
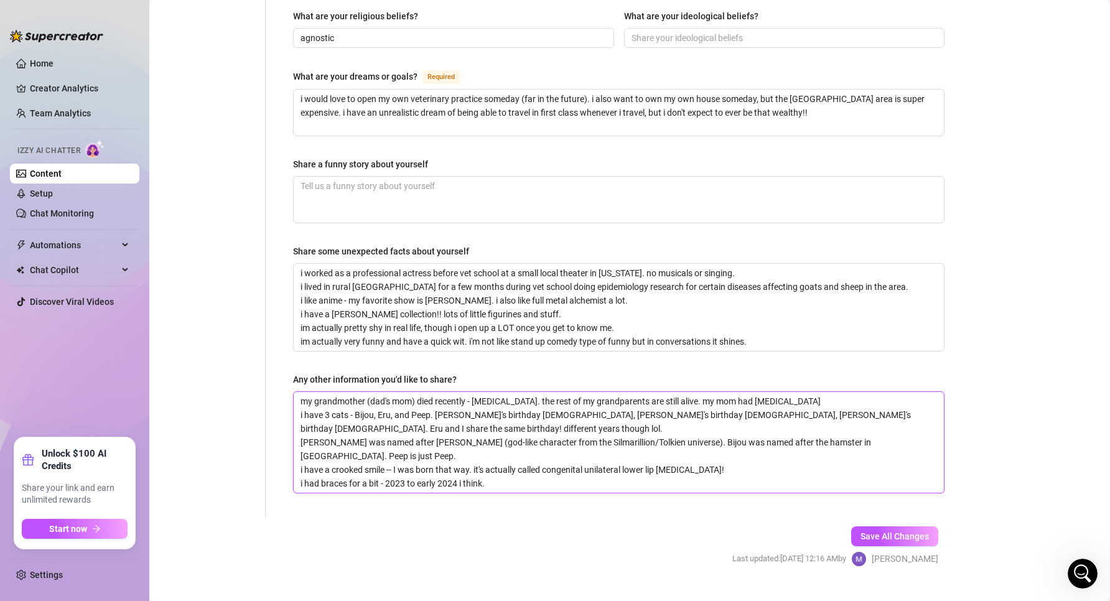
type textarea "my grandmother (dad's mom) died recently - pancreatic cancer. the rest of my gr…"
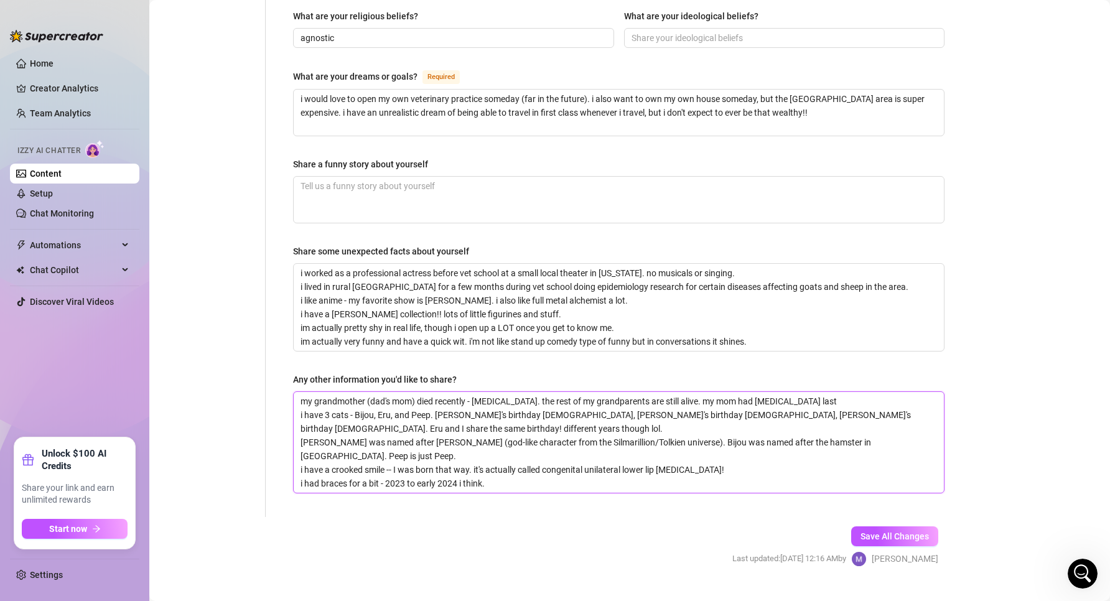
type textarea "my grandmother (dad's mom) died recently - pancreatic cancer. the rest of my gr…"
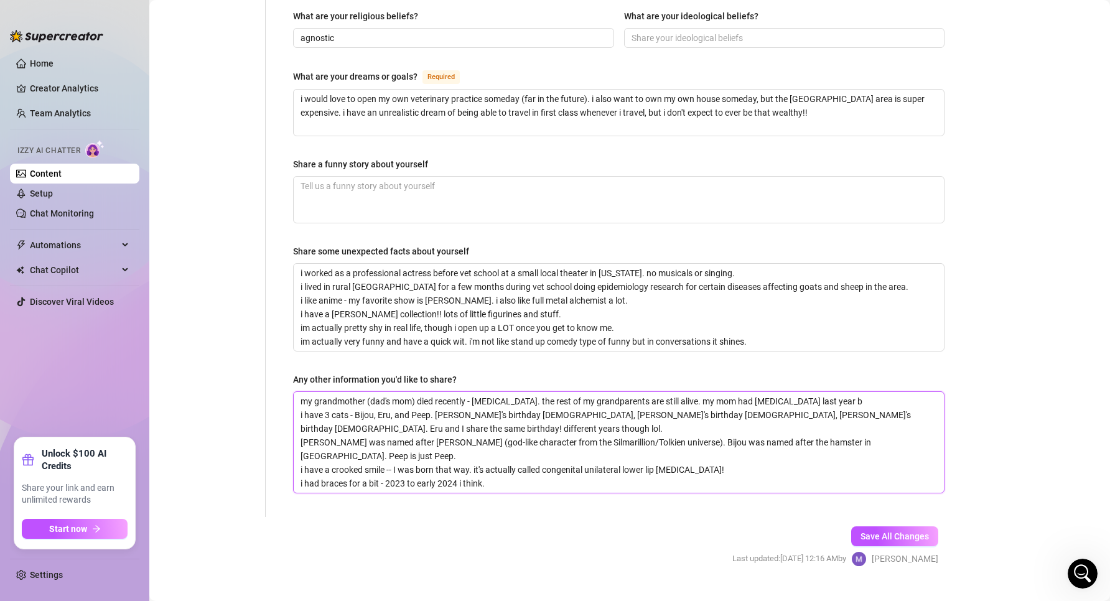
type textarea "my grandmother (dad's mom) died recently - pancreatic cancer. the rest of my gr…"
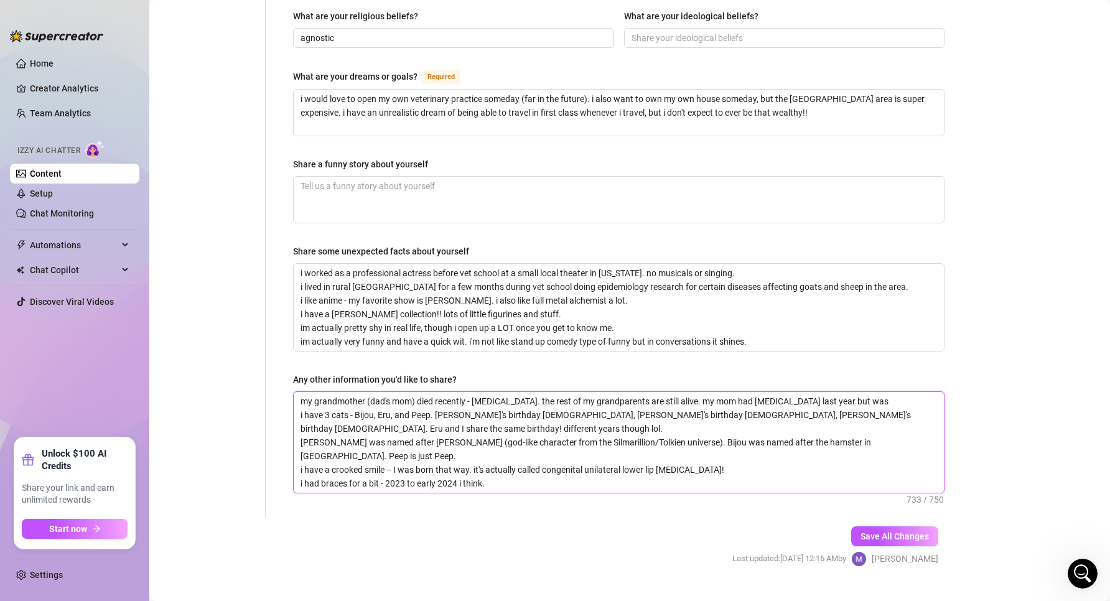
type textarea "my grandmother (dad's mom) died recently - pancreatic cancer. the rest of my gr…"
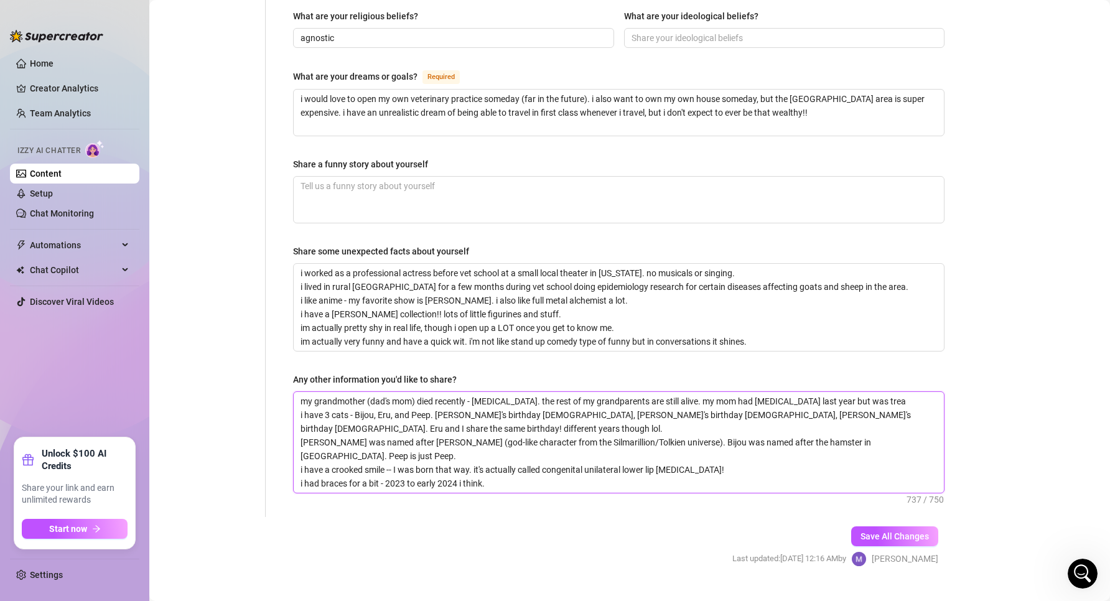
type textarea "my grandmother (dad's mom) died recently - pancreatic cancer. the rest of my gr…"
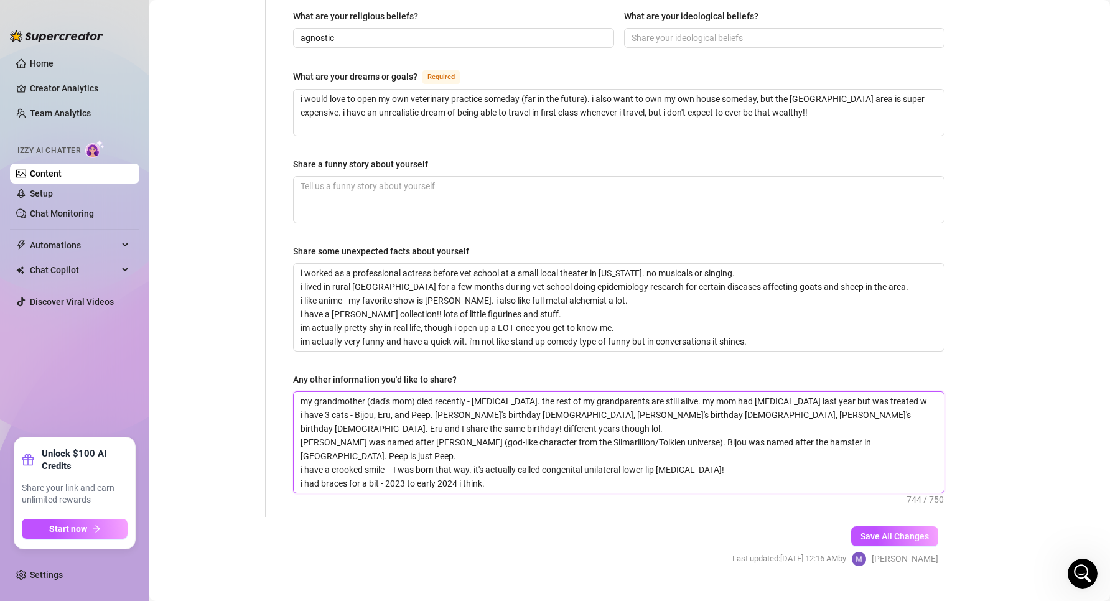
type textarea "my grandmother (dad's mom) died recently - pancreatic cancer. the rest of my gr…"
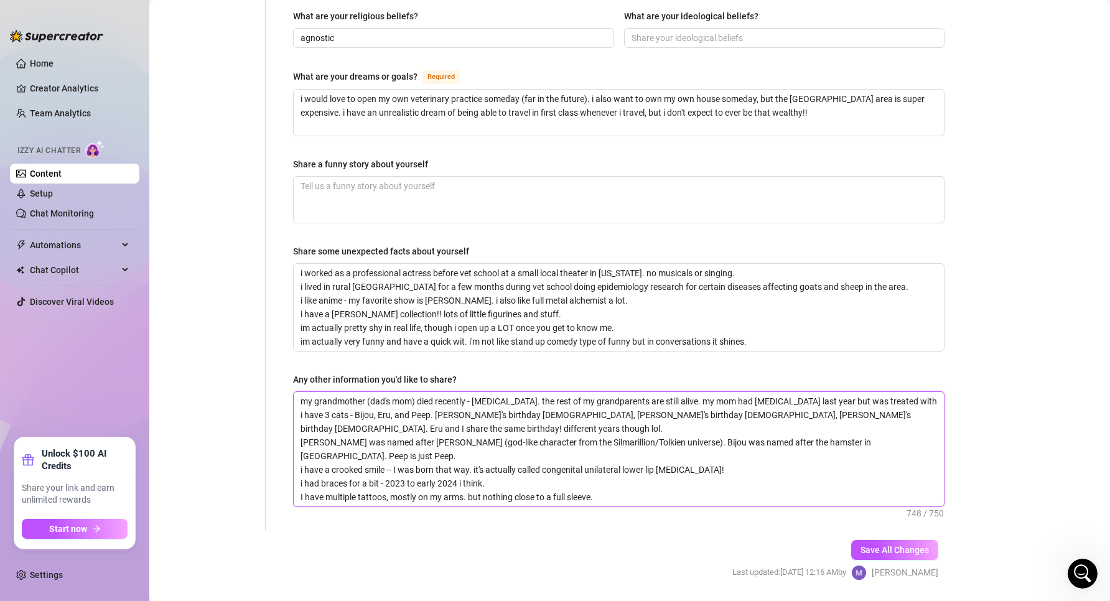
type textarea "my grandmother (dad's mom) died recently - pancreatic cancer. the rest of my gr…"
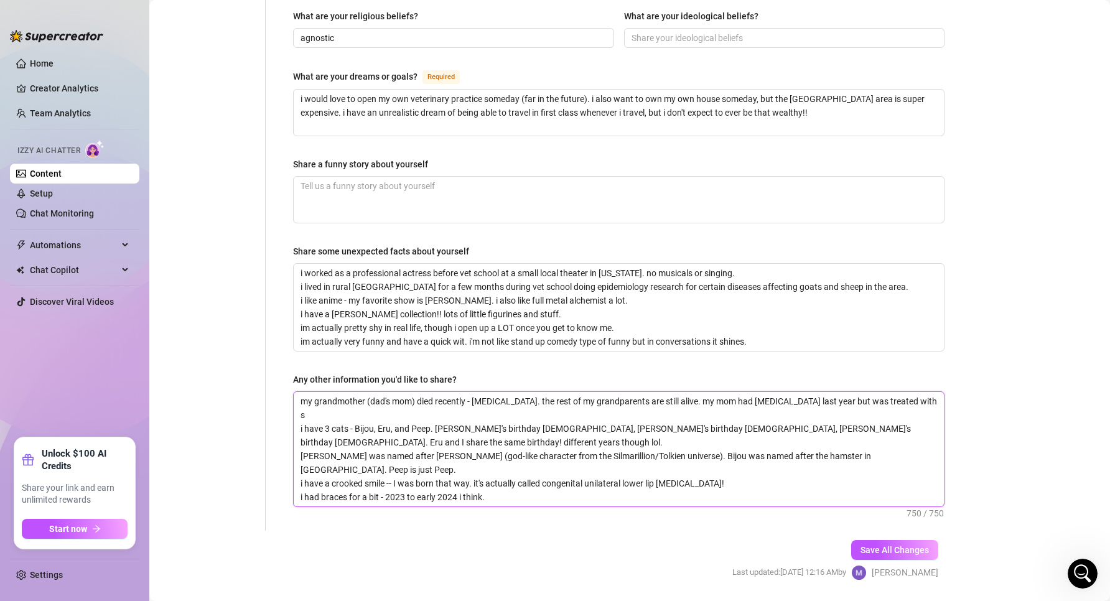
type textarea "my grandmother (dad's mom) died recently - pancreatic cancer. the rest of my gr…"
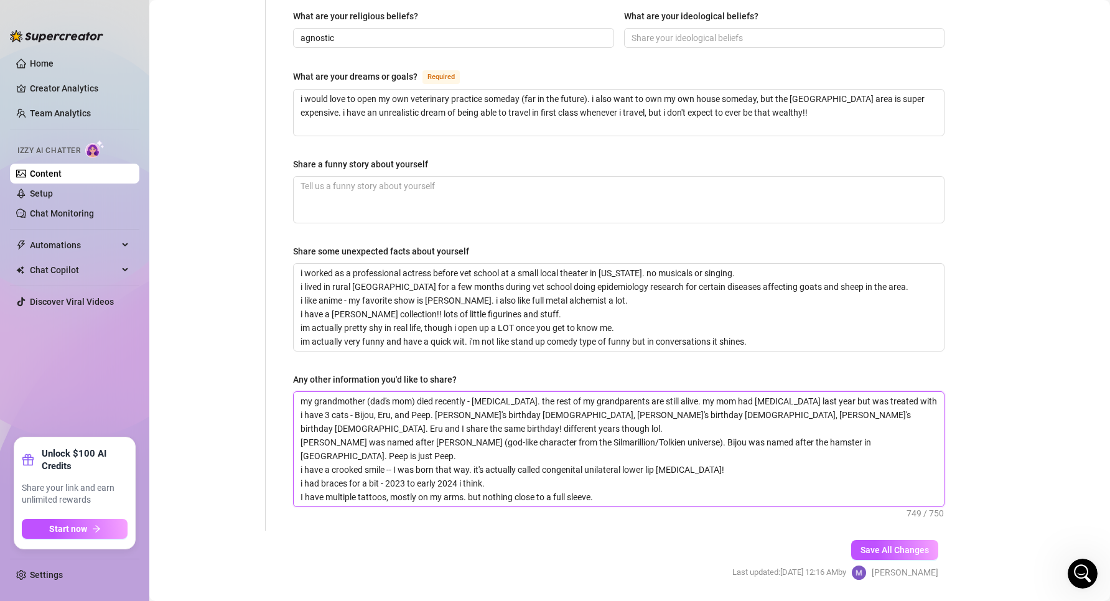
type textarea "my grandmother (dad's mom) died recently - pancreatic cancer. the rest of my gr…"
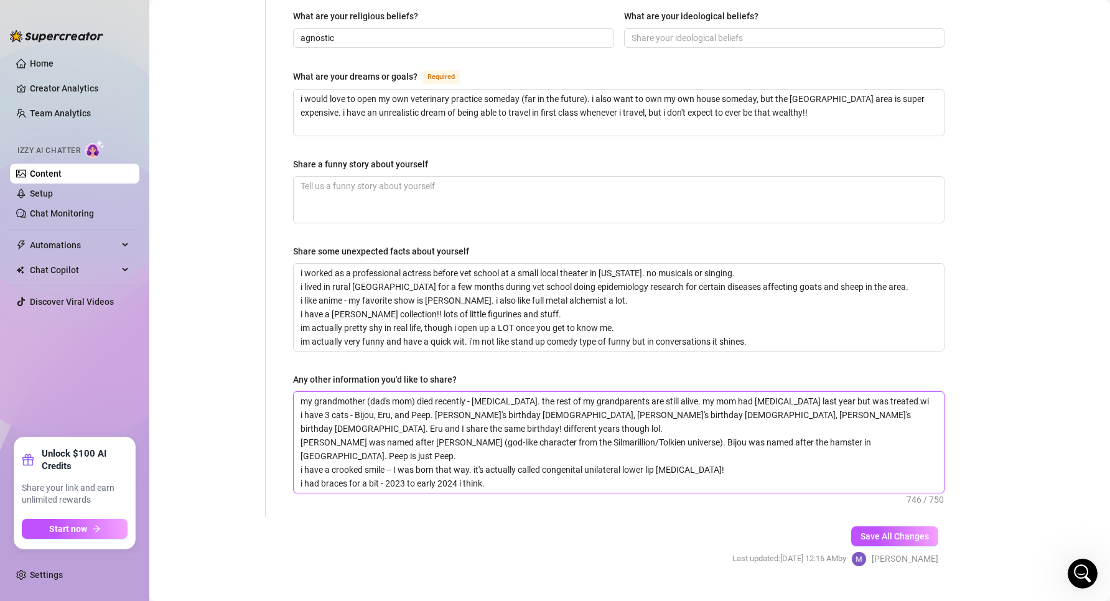
type textarea "my grandmother (dad's mom) died recently - pancreatic cancer. the rest of my gr…"
click at [871, 532] on span "Save All Changes" at bounding box center [895, 537] width 68 height 10
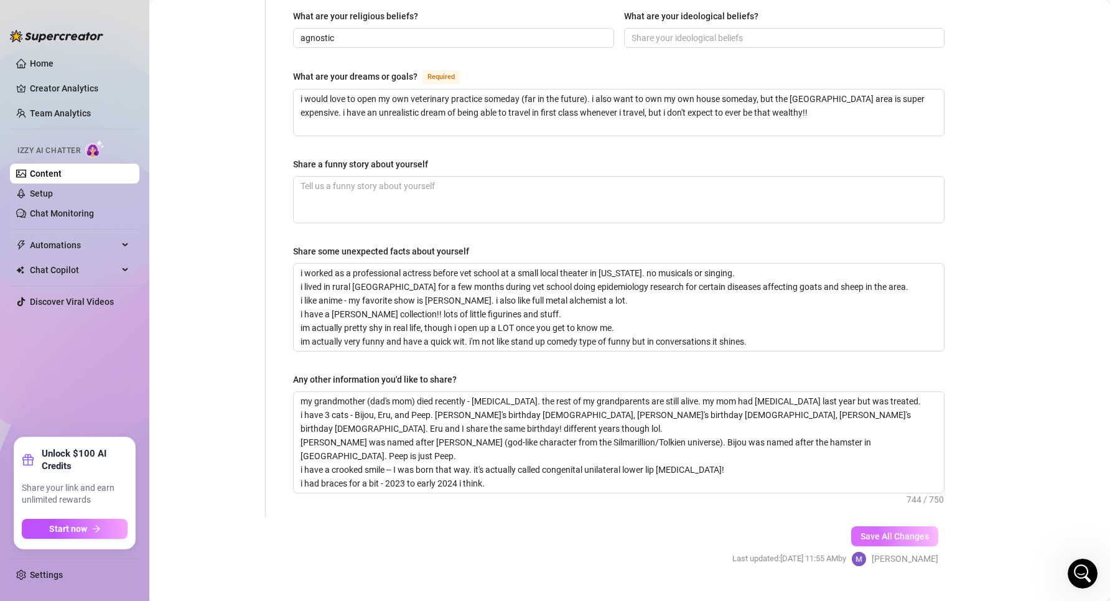
click at [925, 527] on button "Save All Changes" at bounding box center [894, 537] width 87 height 20
click at [42, 194] on link "Setup" at bounding box center [41, 194] width 23 height 10
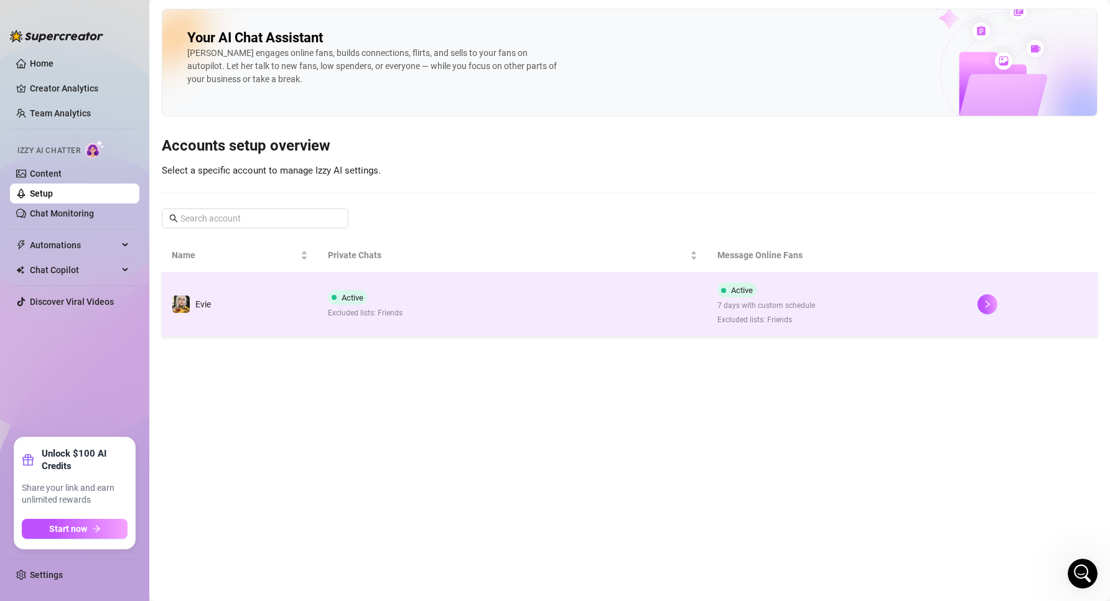
click at [298, 317] on td "Evie" at bounding box center [240, 305] width 156 height 64
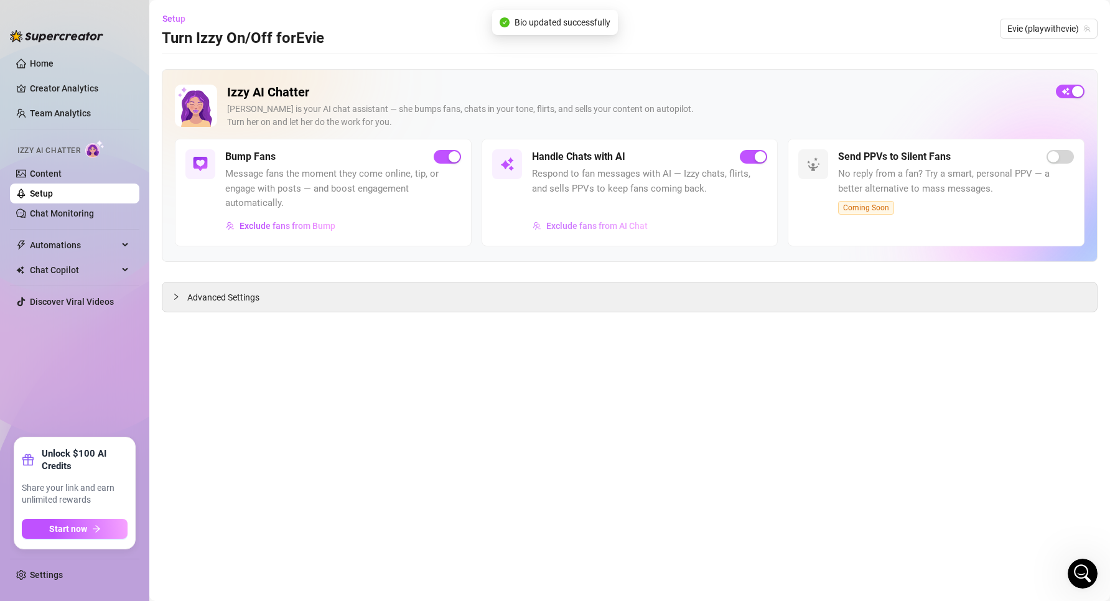
click at [605, 227] on span "Exclude fans from AI Chat" at bounding box center [596, 226] width 101 height 10
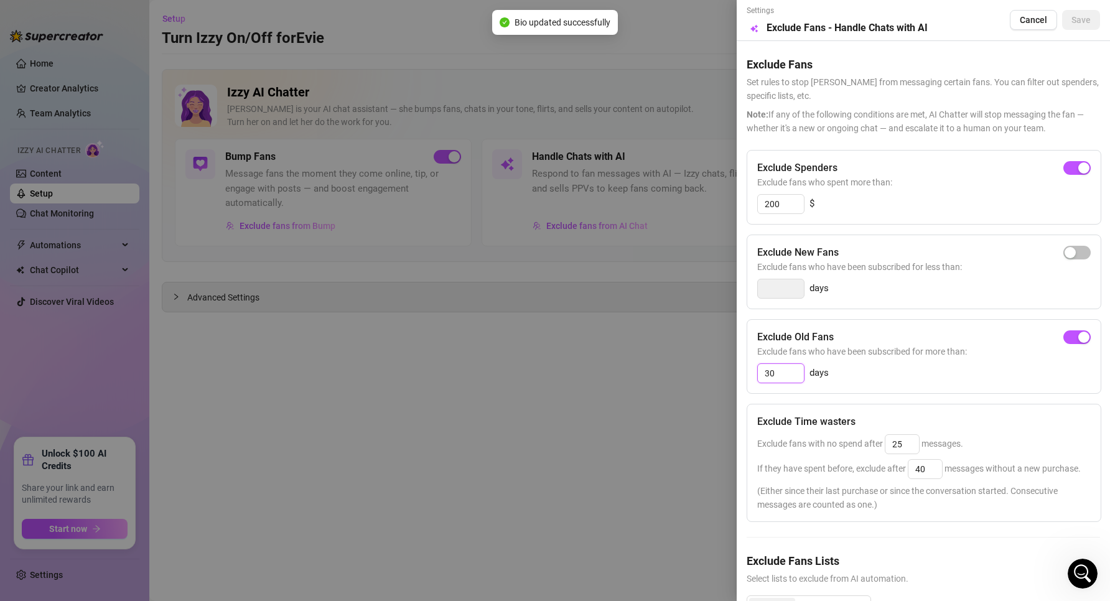
drag, startPoint x: 787, startPoint y: 379, endPoint x: 744, endPoint y: 370, distance: 43.8
click at [744, 370] on div "Settings Preview Exclude Fans - Handle Chats with AI Cancel Save Exclude Fans S…" at bounding box center [923, 300] width 373 height 601
click at [1067, 338] on button "button" at bounding box center [1077, 337] width 27 height 14
click at [1077, 20] on span "Save" at bounding box center [1081, 20] width 19 height 10
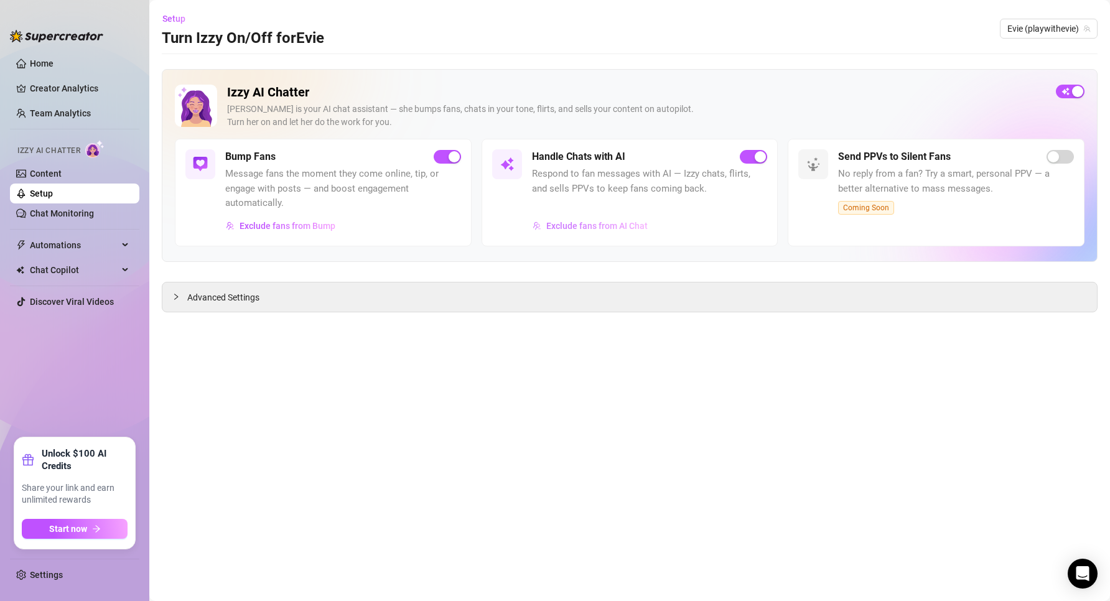
click at [614, 227] on span "Exclude fans from AI Chat" at bounding box center [596, 226] width 101 height 10
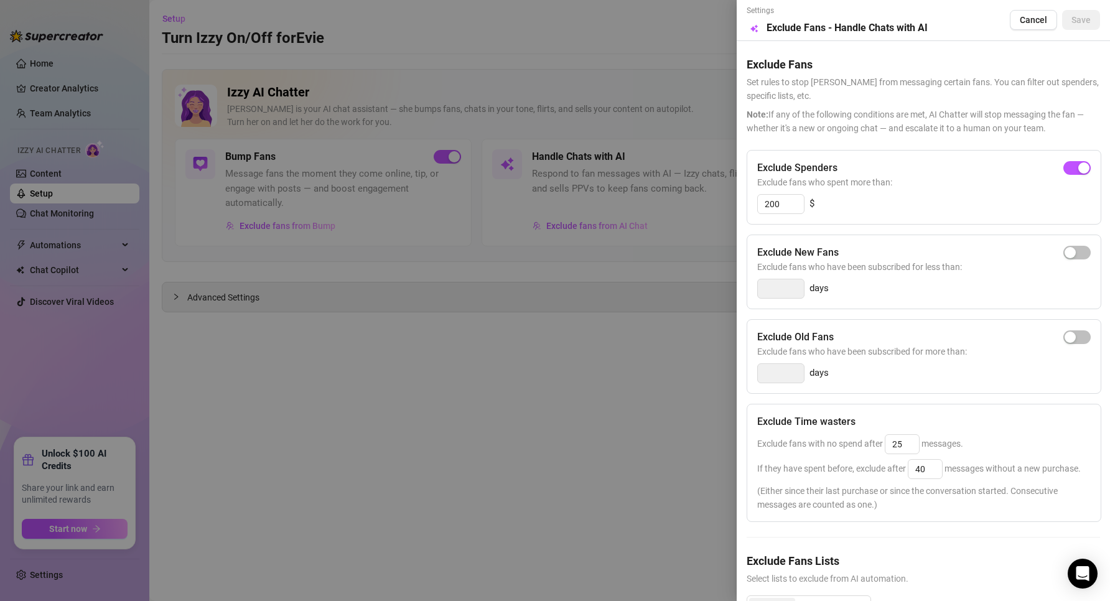
click at [1072, 345] on span "Exclude fans who have been subscribed for more than:" at bounding box center [924, 352] width 334 height 14
click at [1075, 326] on div "Exclude Old Fans Exclude fans who have been subscribed for more than: days" at bounding box center [924, 356] width 355 height 75
click at [1071, 346] on span "Exclude fans who have been subscribed for more than:" at bounding box center [924, 352] width 334 height 14
click at [1067, 335] on span "button" at bounding box center [1077, 337] width 27 height 14
drag, startPoint x: 794, startPoint y: 368, endPoint x: 764, endPoint y: 367, distance: 29.3
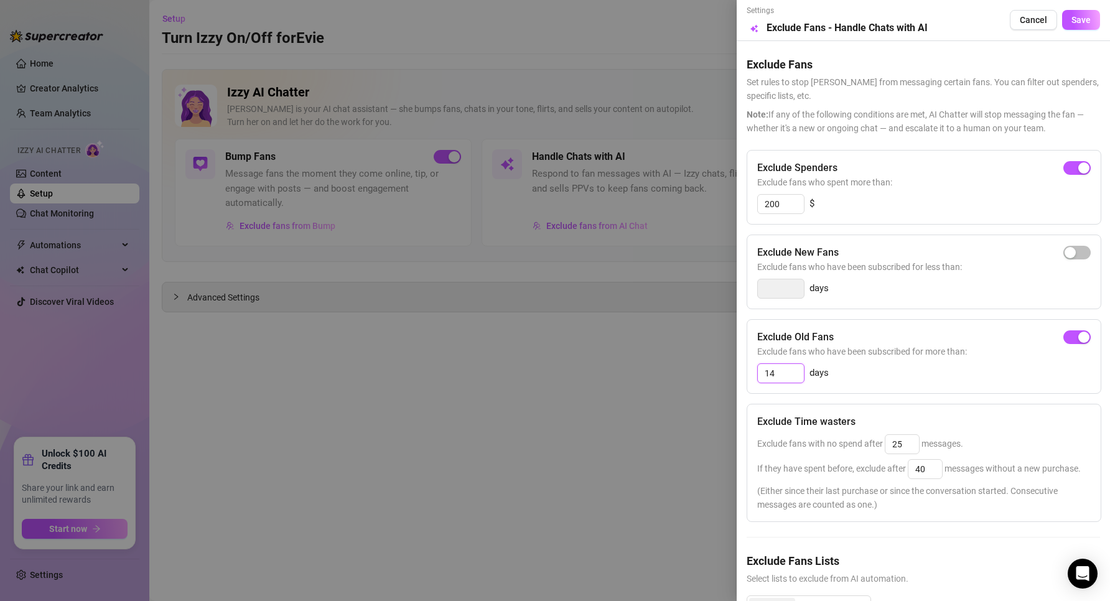
click at [738, 368] on div "Settings Preview Exclude Fans - Handle Chats with AI Cancel Save Exclude Fans S…" at bounding box center [923, 300] width 373 height 601
type input "30"
click at [1083, 24] on button "Save" at bounding box center [1081, 20] width 38 height 20
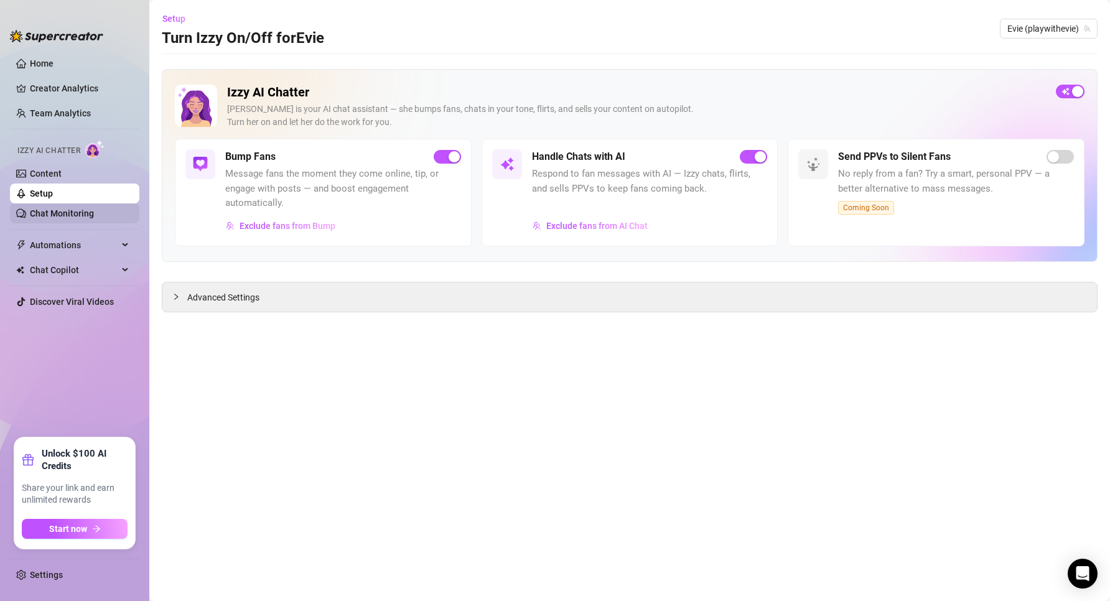
click at [67, 218] on link "Chat Monitoring" at bounding box center [62, 213] width 64 height 10
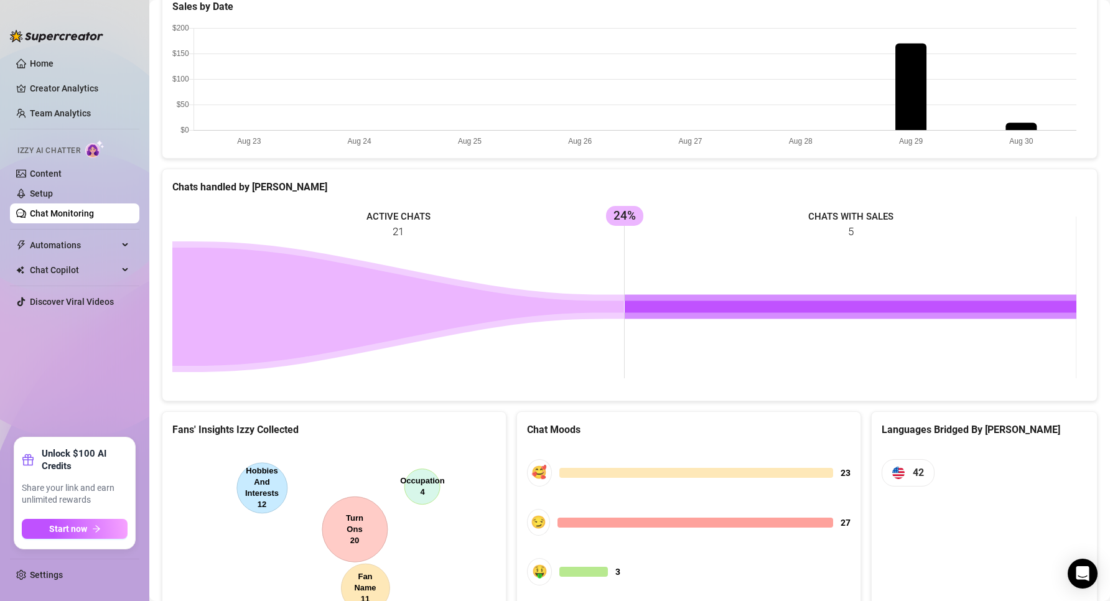
scroll to position [466, 0]
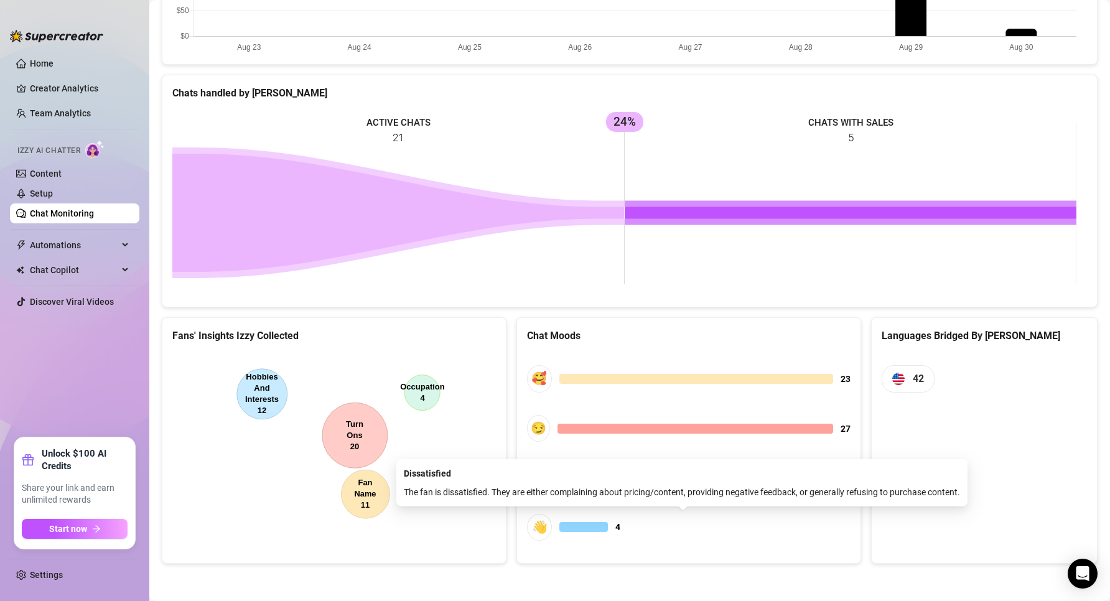
click at [593, 527] on div at bounding box center [584, 527] width 49 height 10
click at [538, 522] on div "👋" at bounding box center [539, 527] width 25 height 27
click at [594, 532] on div at bounding box center [584, 527] width 49 height 10
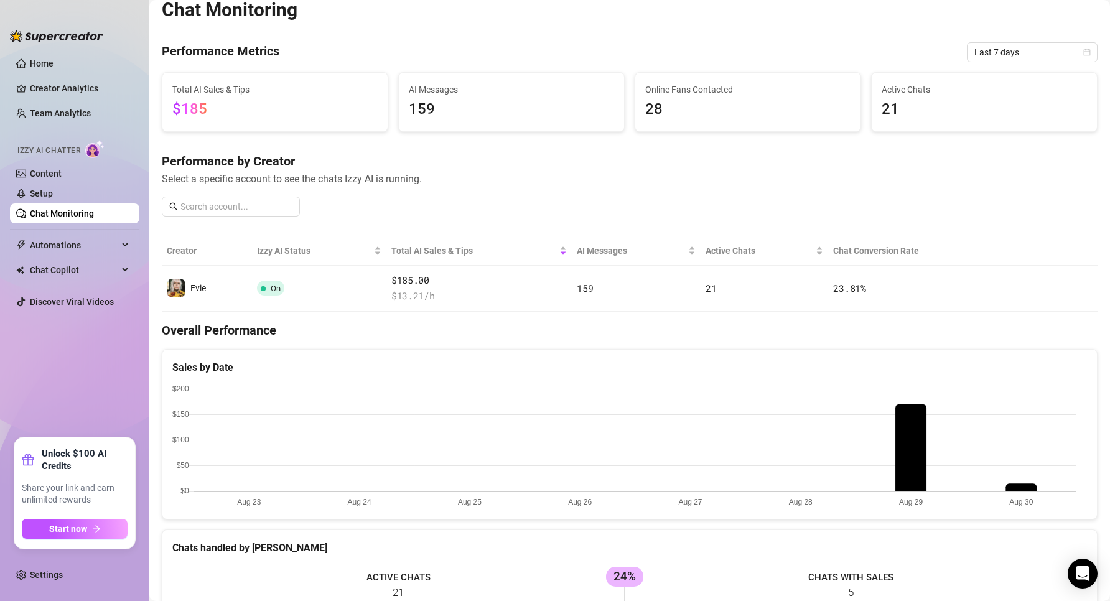
scroll to position [0, 0]
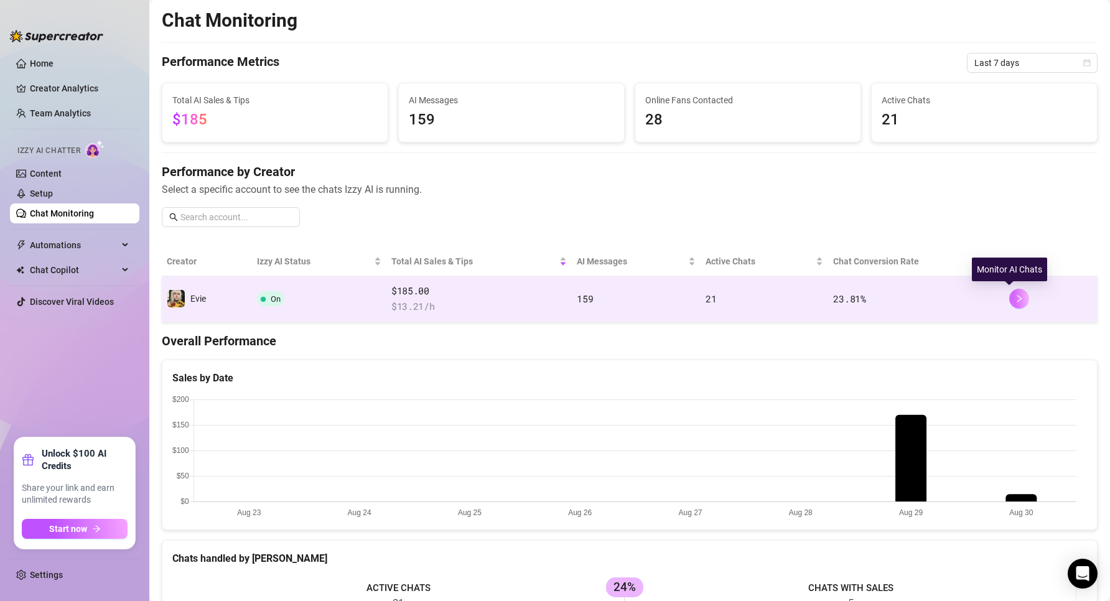
click at [1015, 302] on icon "right" at bounding box center [1019, 298] width 9 height 9
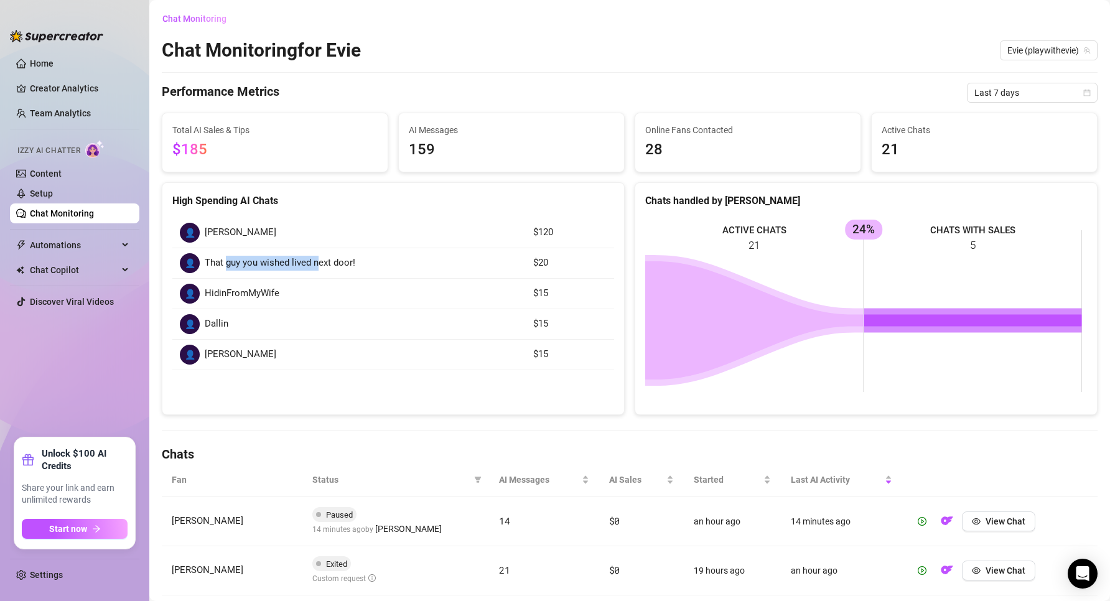
drag, startPoint x: 228, startPoint y: 256, endPoint x: 317, endPoint y: 265, distance: 89.4
click at [317, 265] on span "That guy you wished lived next door!" at bounding box center [280, 263] width 151 height 15
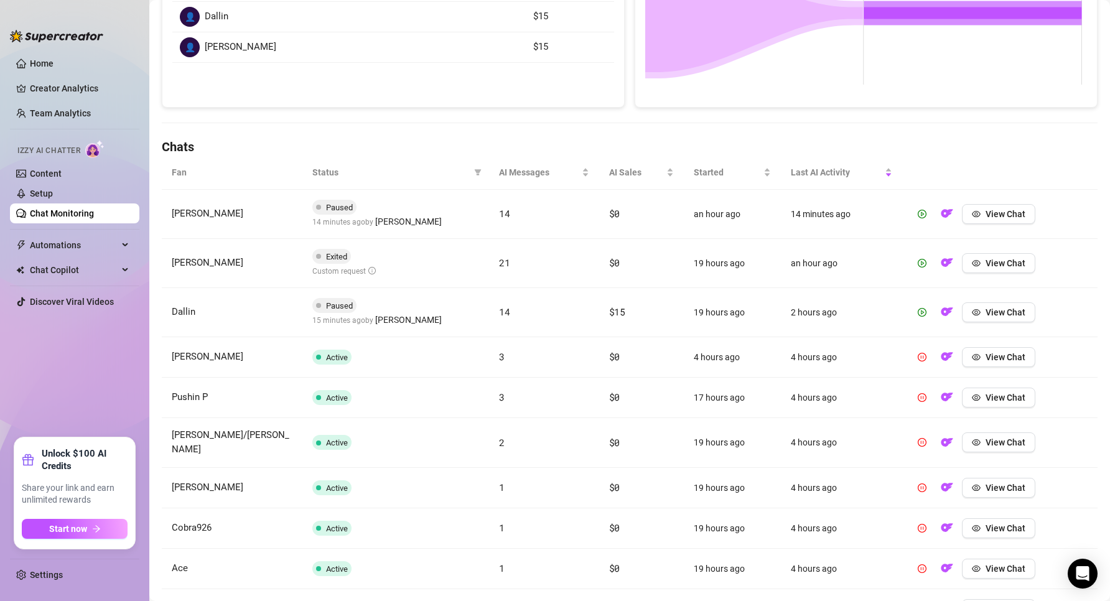
scroll to position [404, 0]
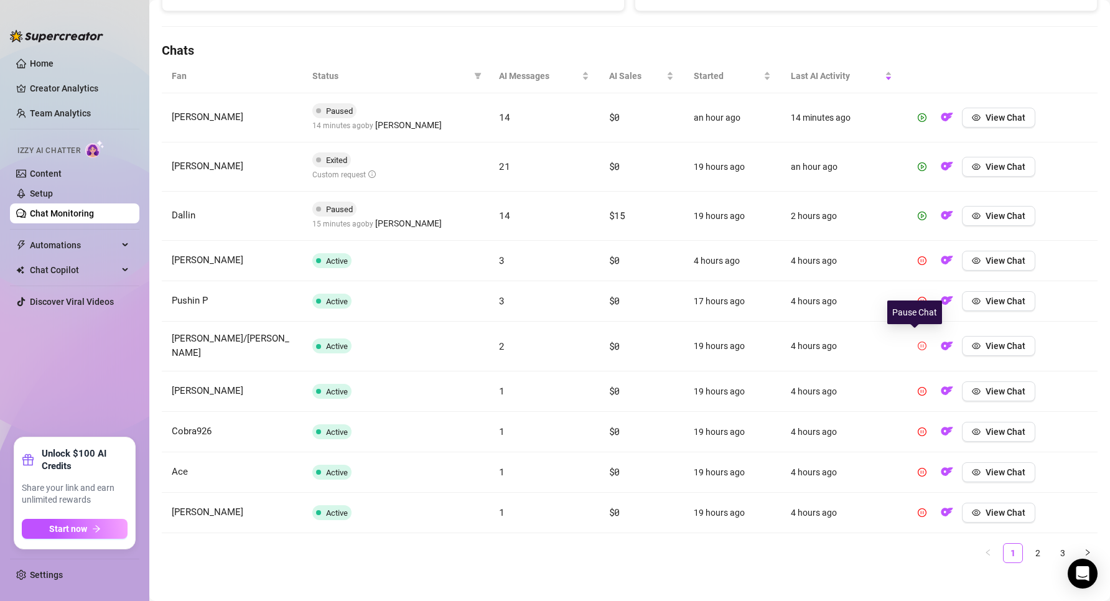
click at [918, 342] on icon "pause-circle" at bounding box center [922, 346] width 9 height 9
click at [1029, 556] on link "2" at bounding box center [1038, 553] width 19 height 19
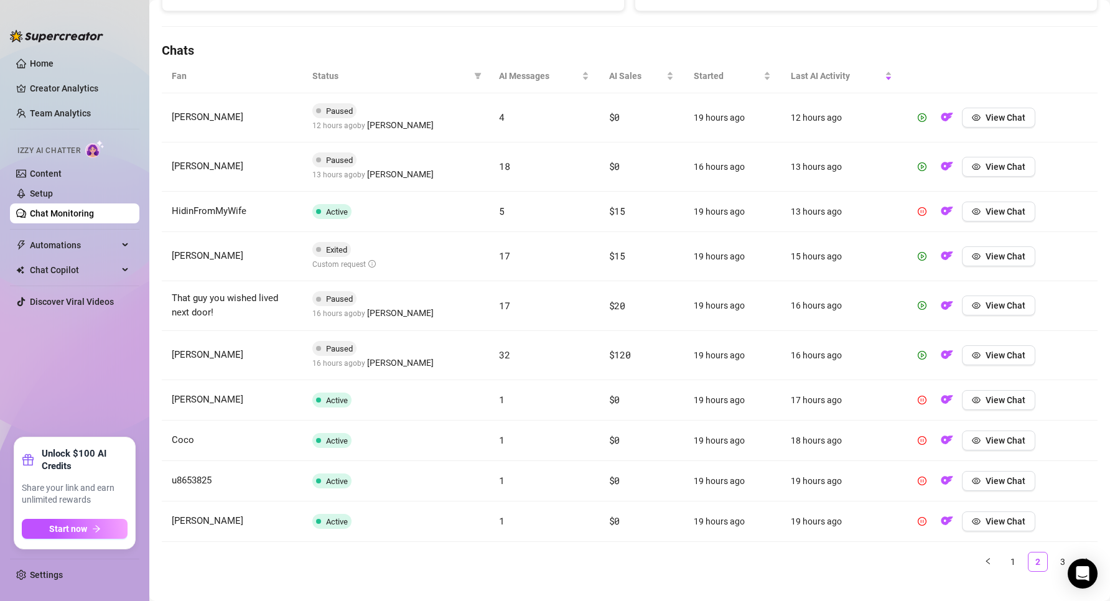
click at [1054, 559] on link "3" at bounding box center [1063, 562] width 19 height 19
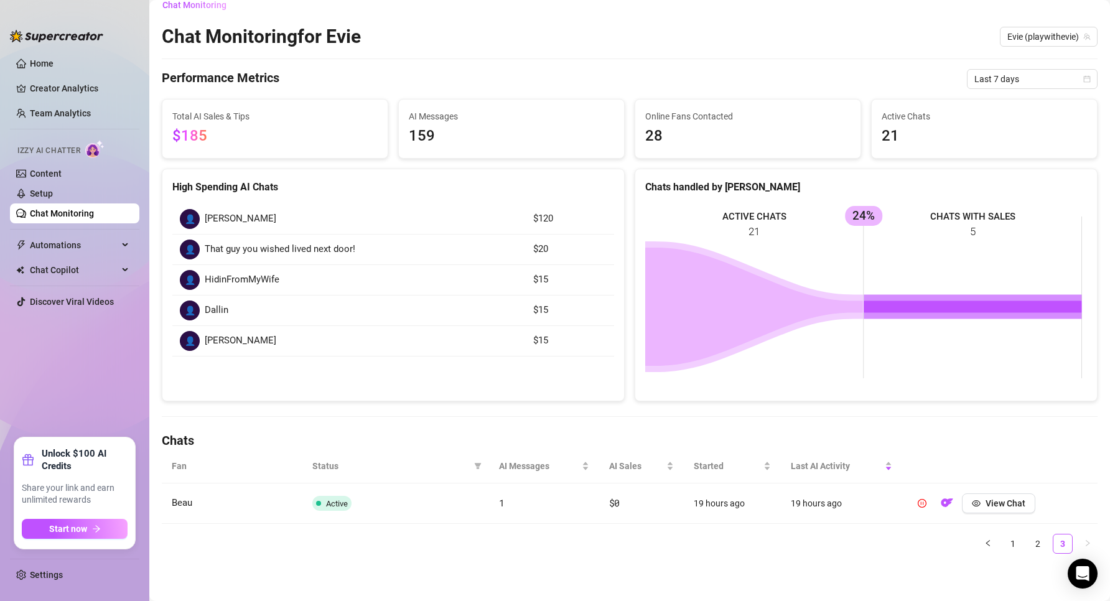
scroll to position [14, 0]
click at [1029, 546] on link "2" at bounding box center [1038, 544] width 19 height 19
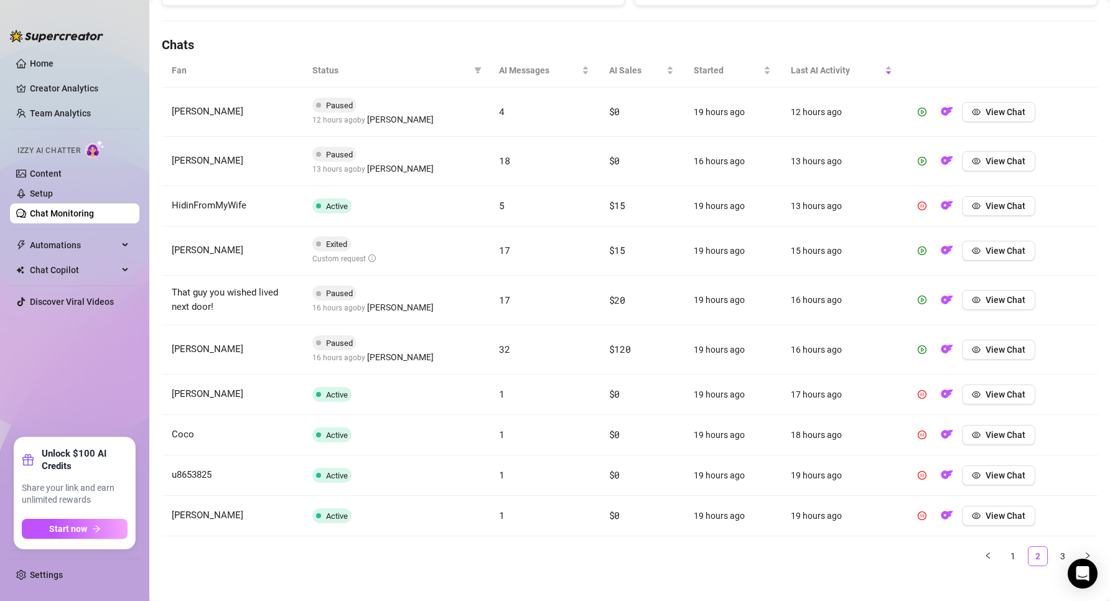
scroll to position [422, 0]
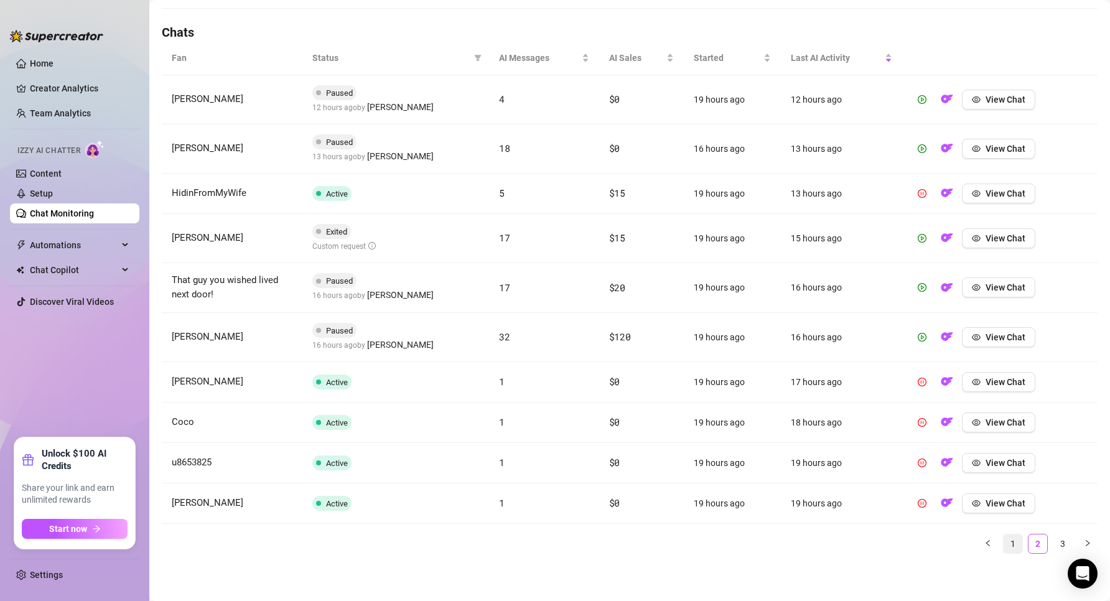
click at [1004, 542] on link "1" at bounding box center [1013, 544] width 19 height 19
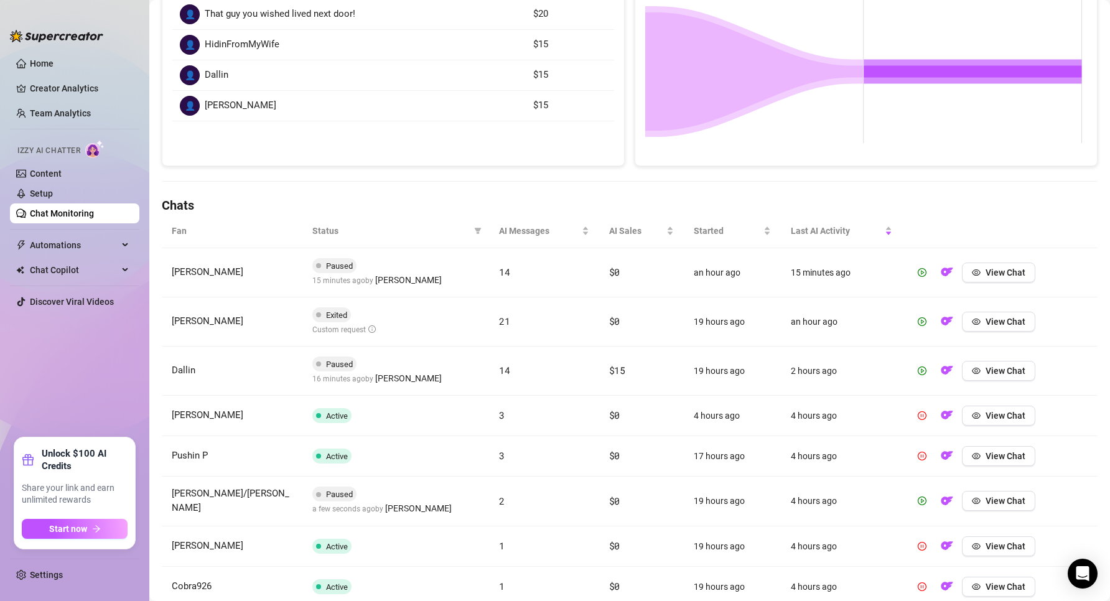
scroll to position [413, 0]
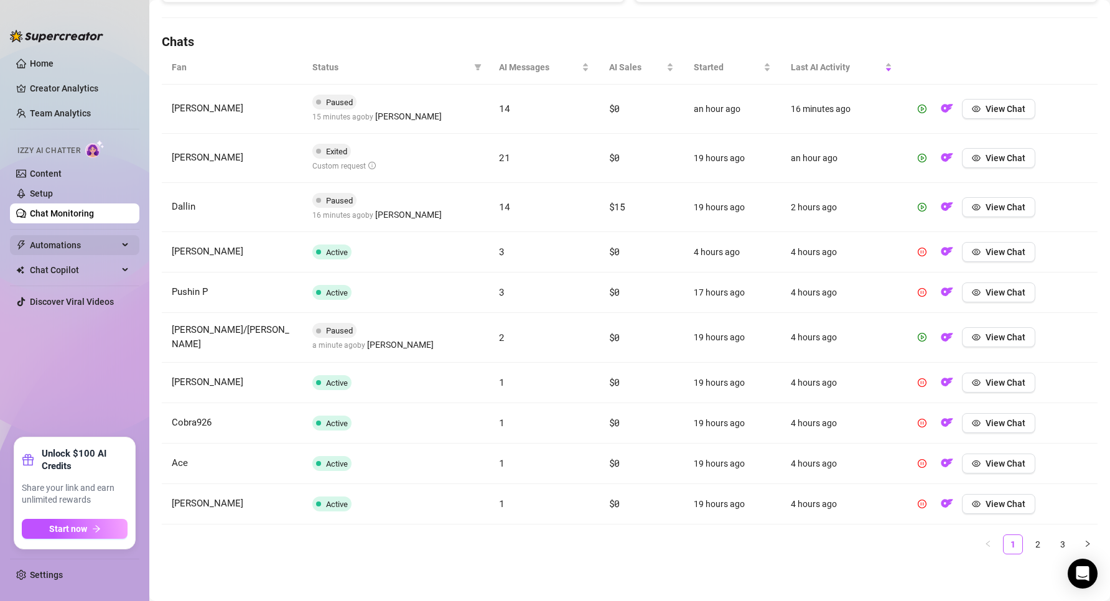
click at [111, 252] on span "Automations" at bounding box center [74, 245] width 88 height 20
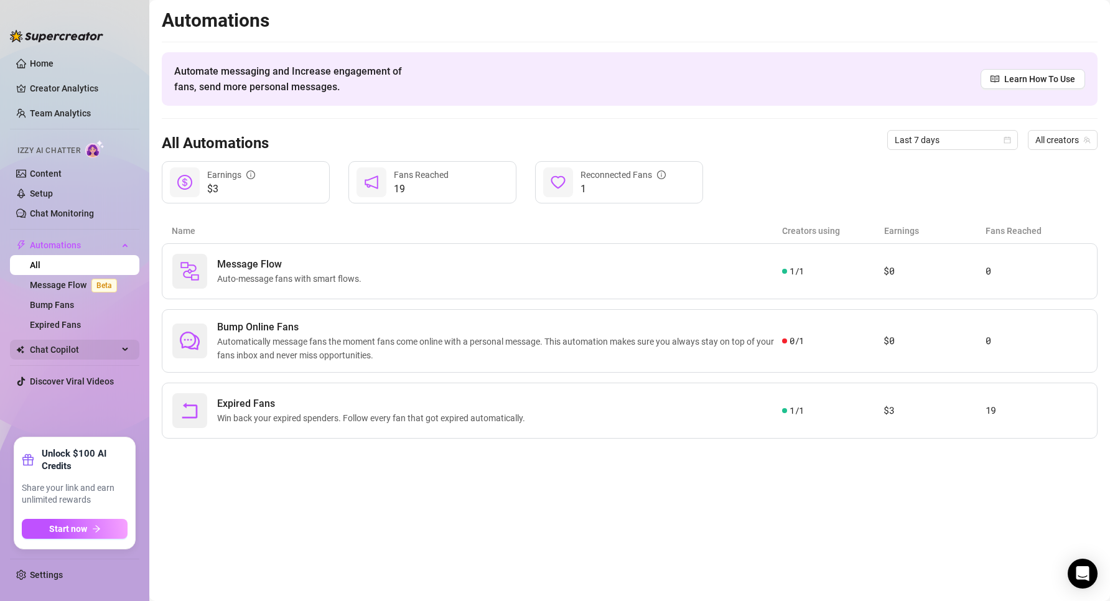
click at [105, 349] on span "Chat Copilot" at bounding box center [74, 350] width 88 height 20
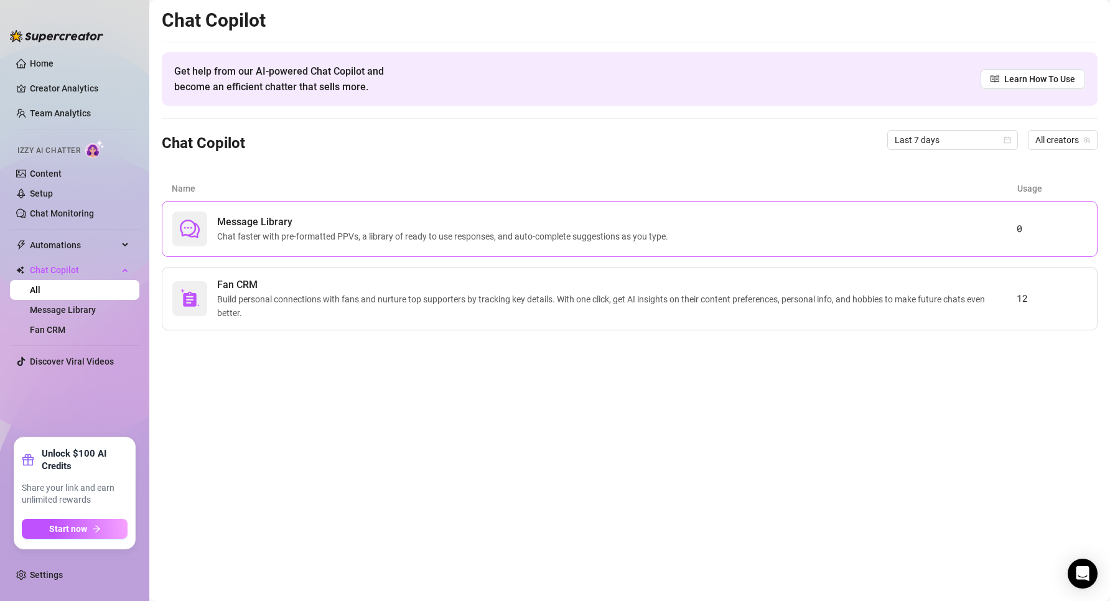
click at [233, 242] on span "Chat faster with pre-formatted PPVs, a library of ready to use responses, and a…" at bounding box center [445, 237] width 456 height 14
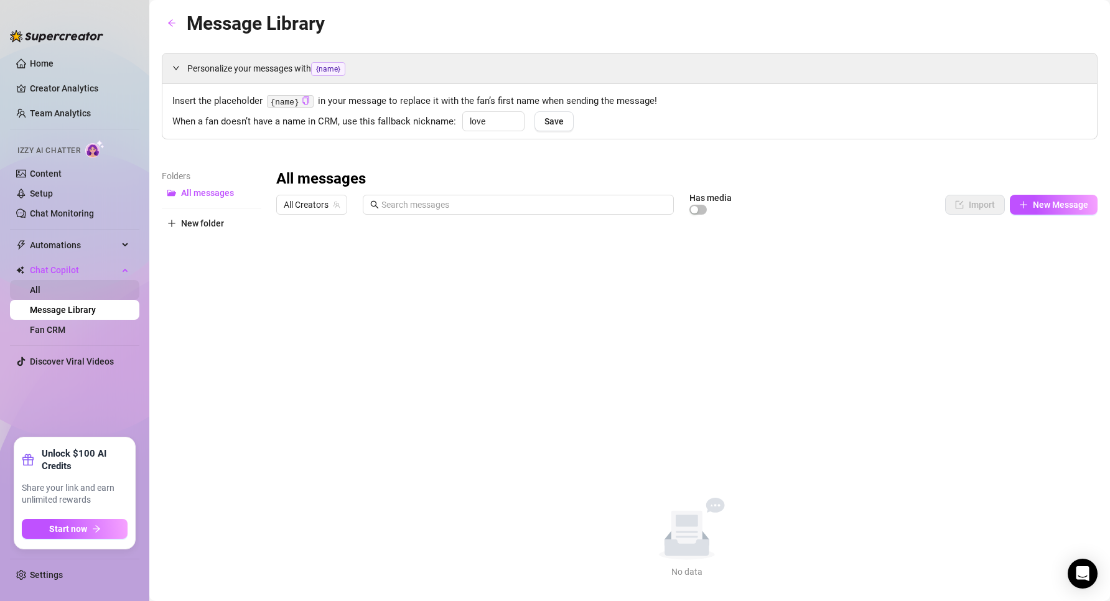
click at [40, 294] on link "All" at bounding box center [35, 290] width 11 height 10
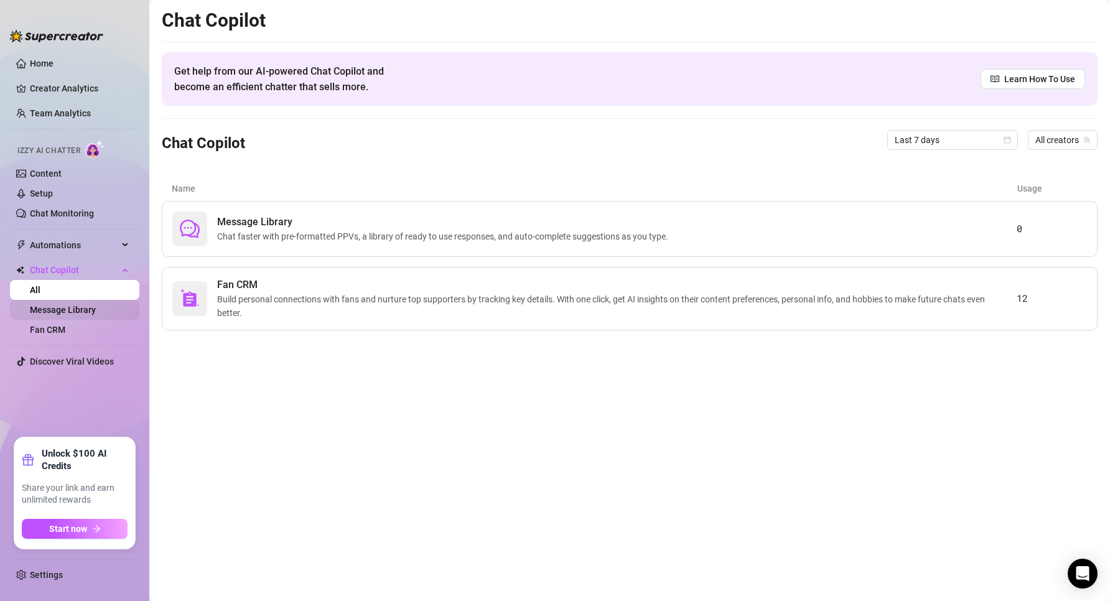
click at [93, 309] on link "Message Library" at bounding box center [63, 310] width 66 height 10
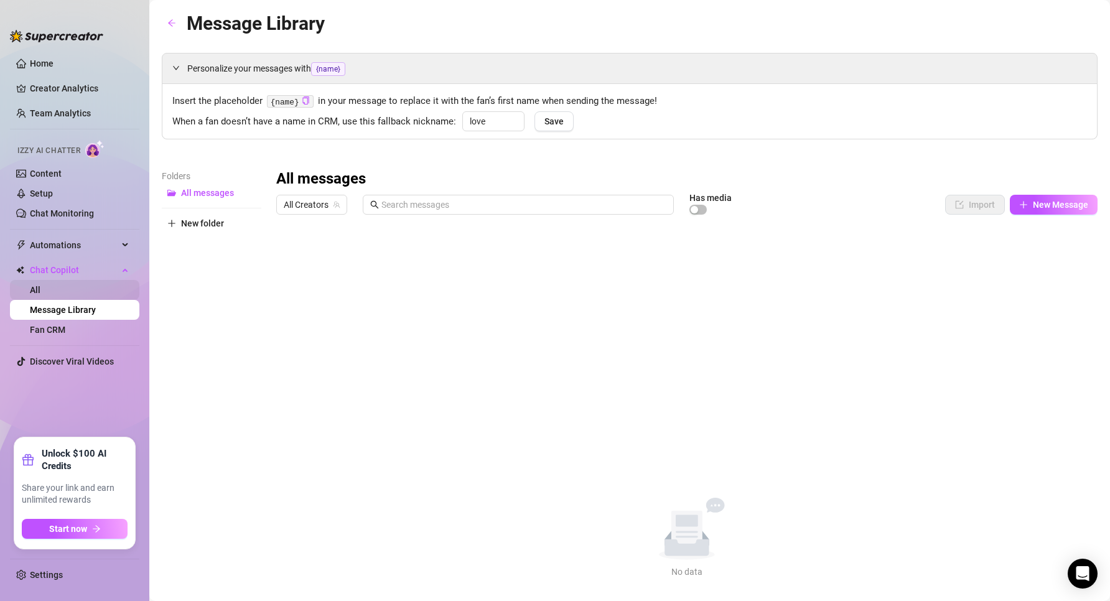
click at [40, 294] on link "All" at bounding box center [35, 290] width 11 height 10
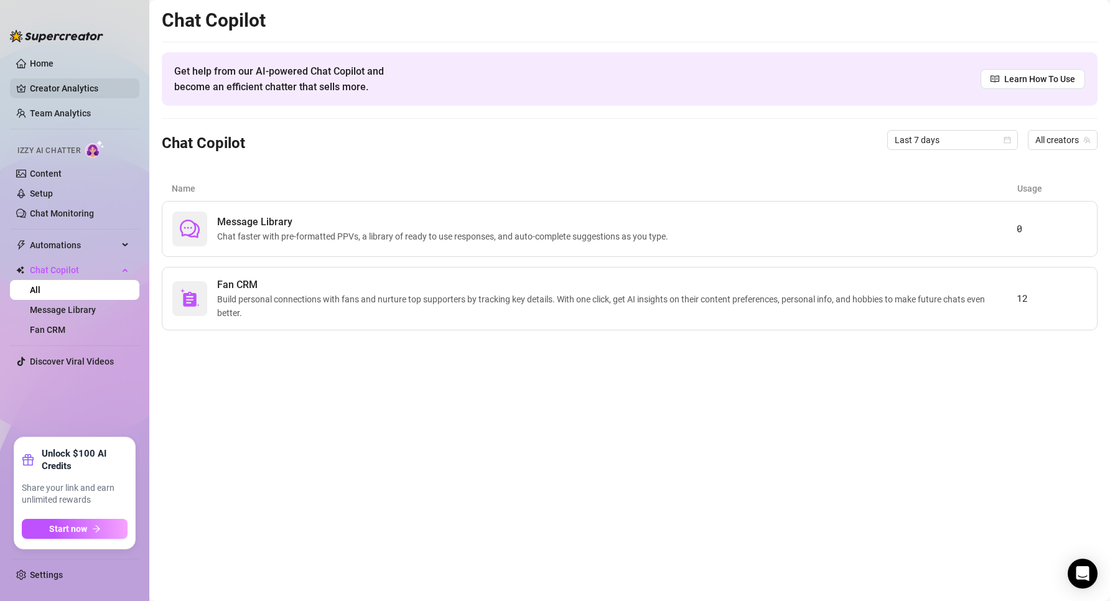
drag, startPoint x: 72, startPoint y: 106, endPoint x: 71, endPoint y: 93, distance: 13.1
click at [73, 108] on link "Team Analytics" at bounding box center [60, 113] width 61 height 10
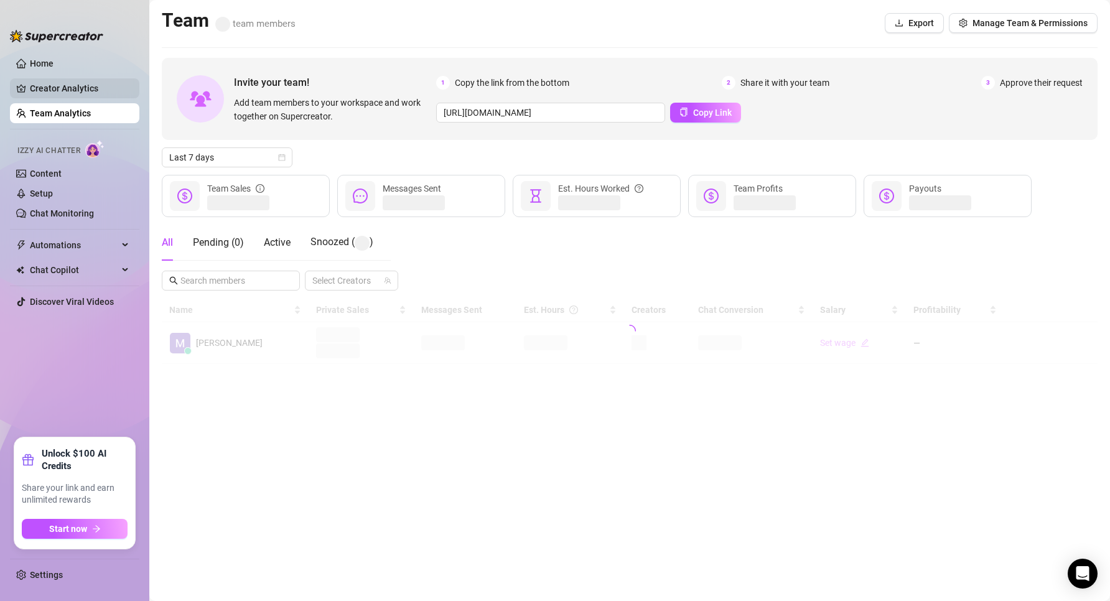
click at [69, 89] on link "Creator Analytics" at bounding box center [80, 88] width 100 height 20
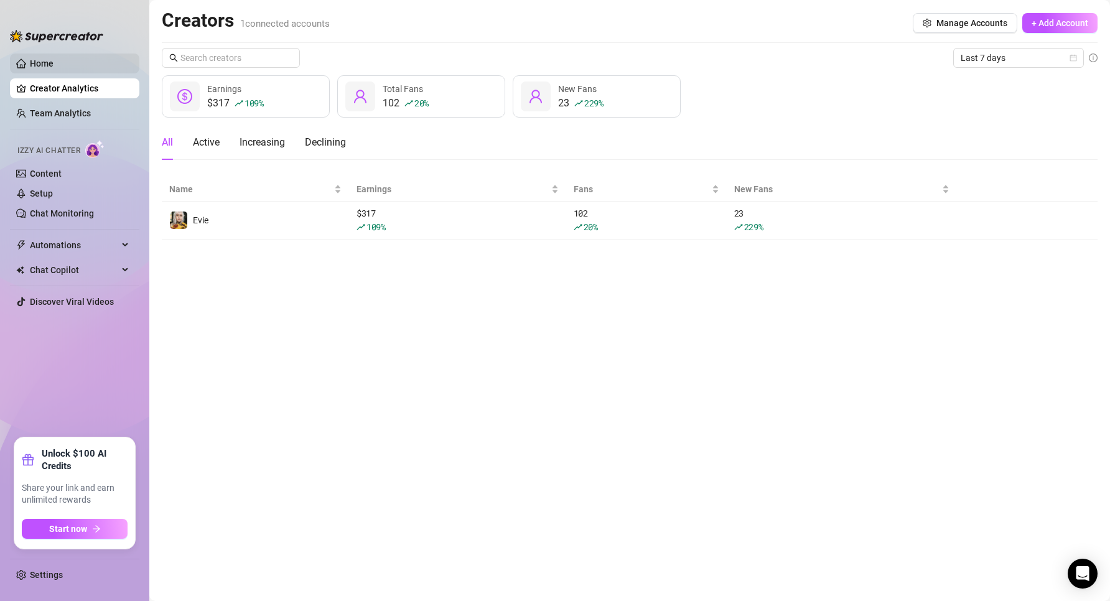
click at [46, 64] on link "Home" at bounding box center [42, 64] width 24 height 10
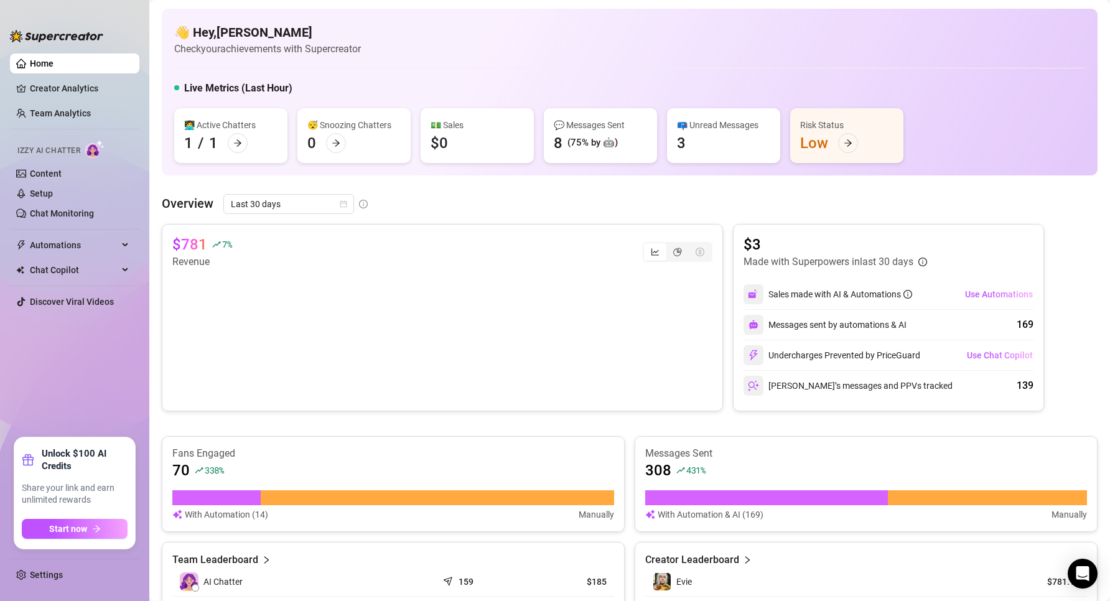
scroll to position [297, 0]
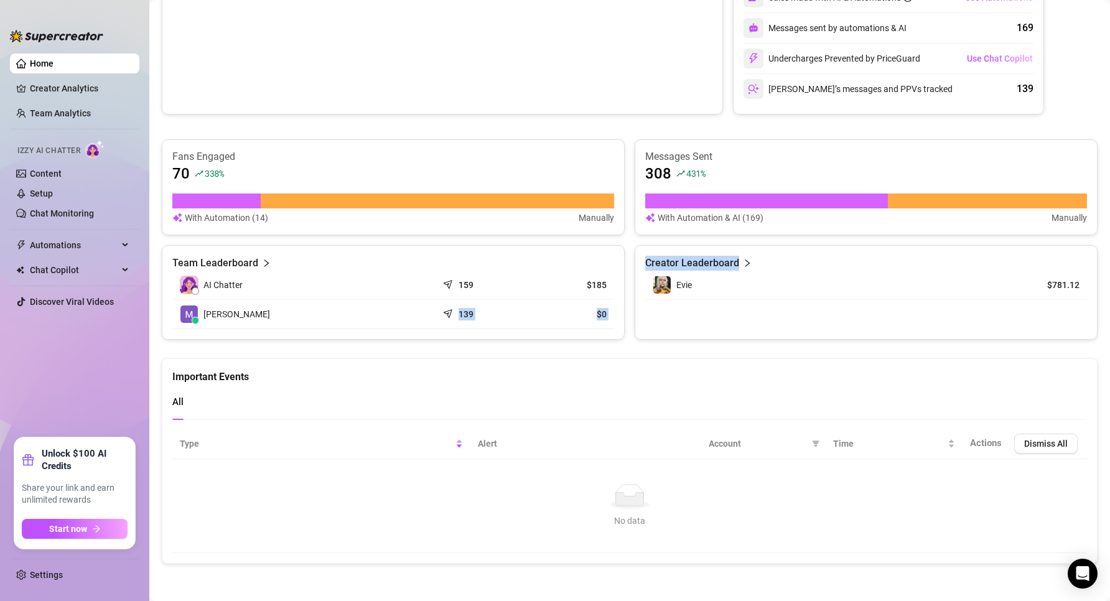
drag, startPoint x: 443, startPoint y: 312, endPoint x: 657, endPoint y: 304, distance: 213.6
click at [657, 304] on div "Team Leaderboard AI Chatter 159 $185 Max P. 139 $0 Creator Leaderboard Evie $78…" at bounding box center [630, 292] width 936 height 95
click at [657, 314] on div "Creator Leaderboard Evie $781.12" at bounding box center [866, 292] width 463 height 95
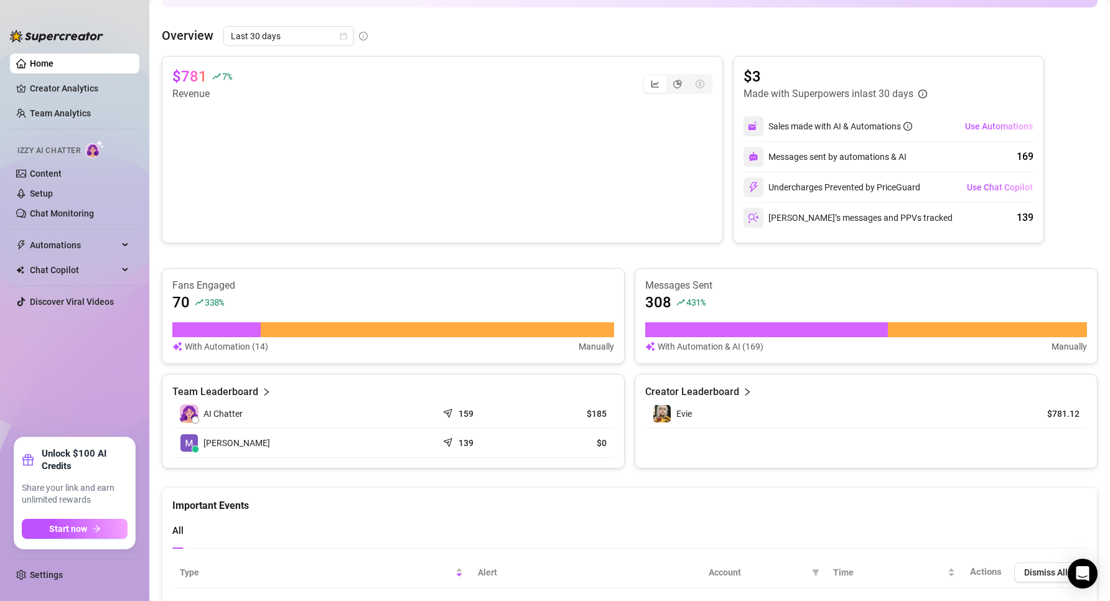
scroll to position [0, 0]
